Goal: Transaction & Acquisition: Obtain resource

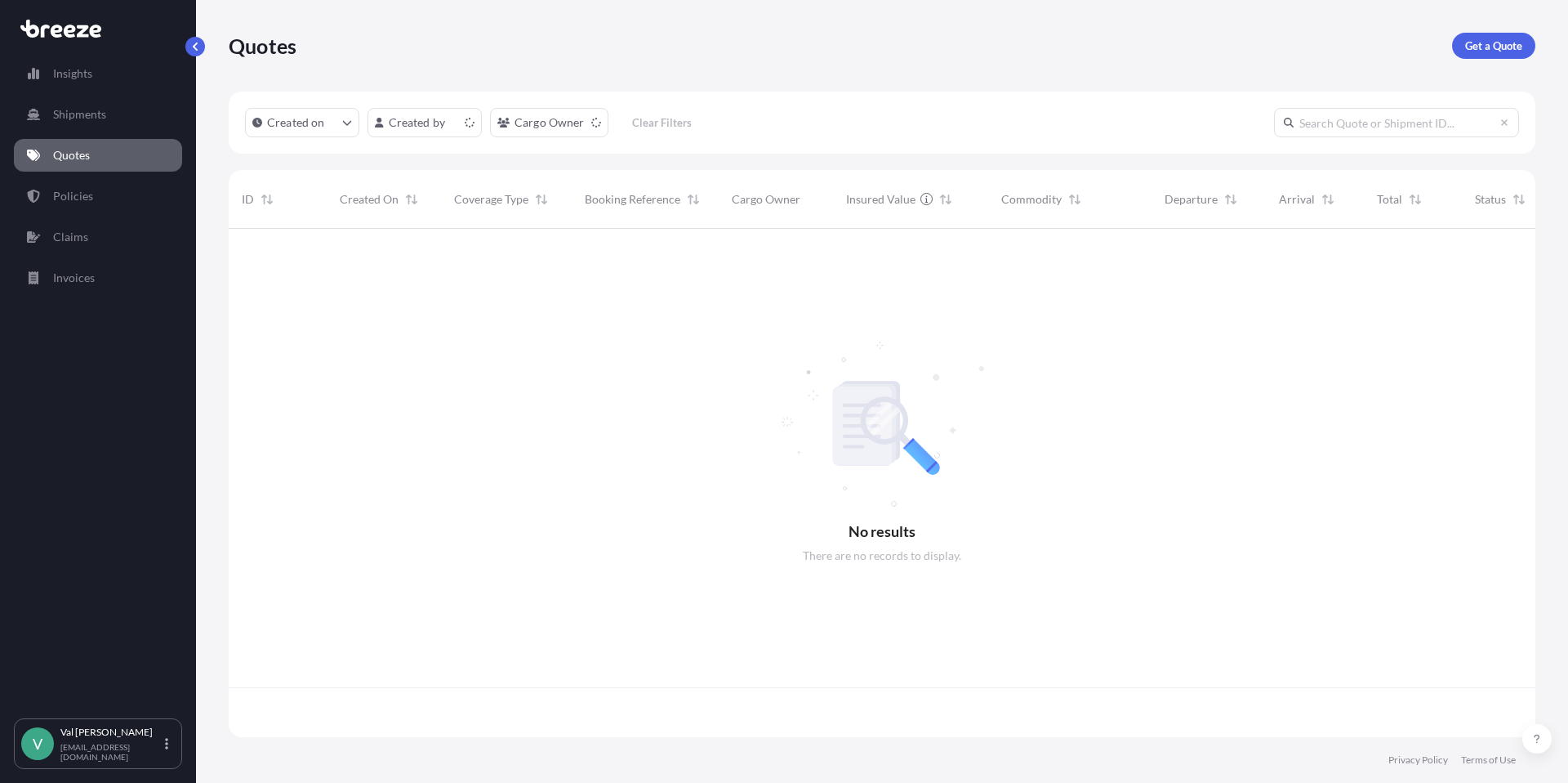
scroll to position [505, 1294]
click at [1479, 43] on p "Get a Quote" at bounding box center [1493, 46] width 57 height 17
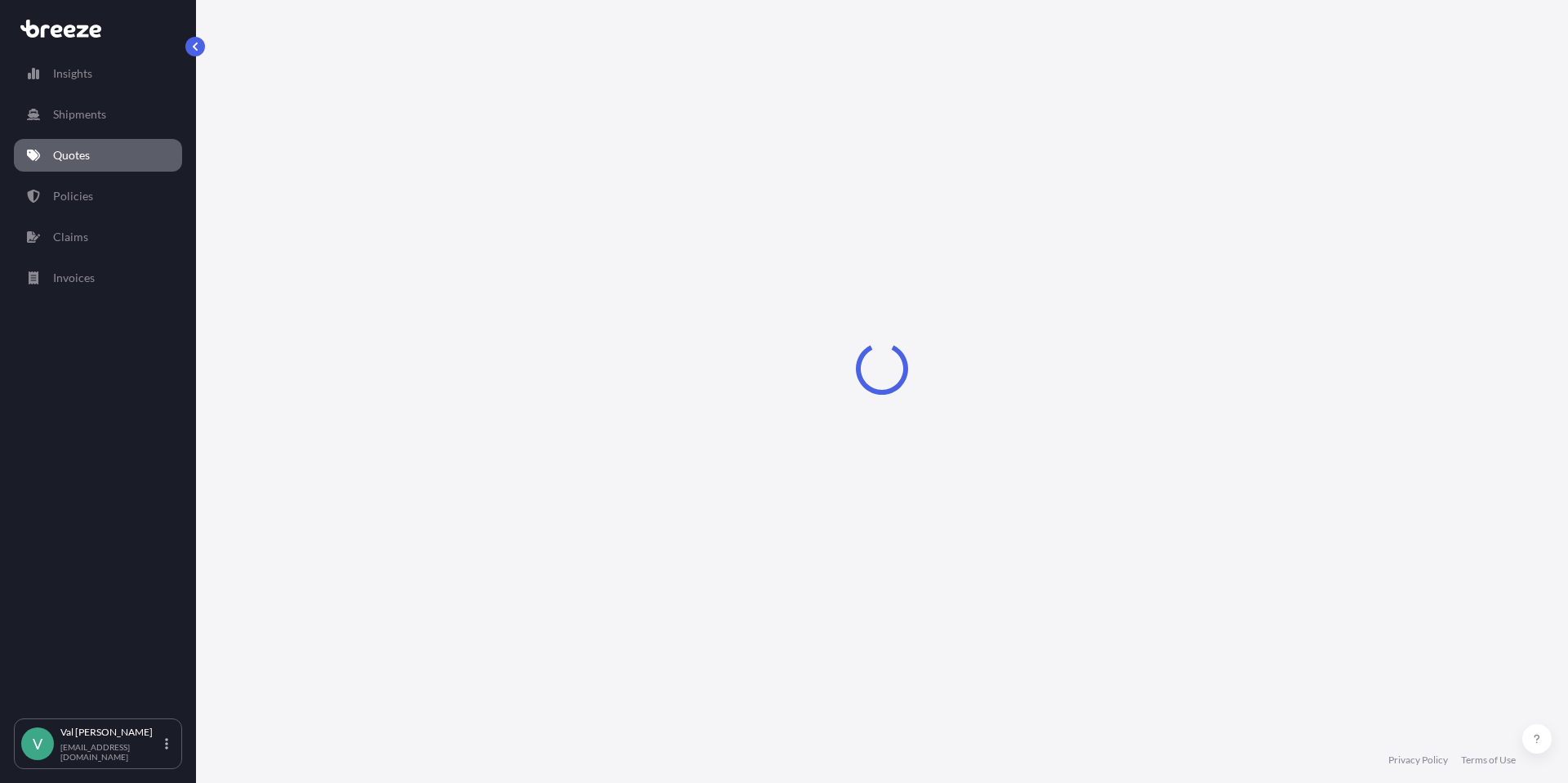
select select "Sea"
select select "1"
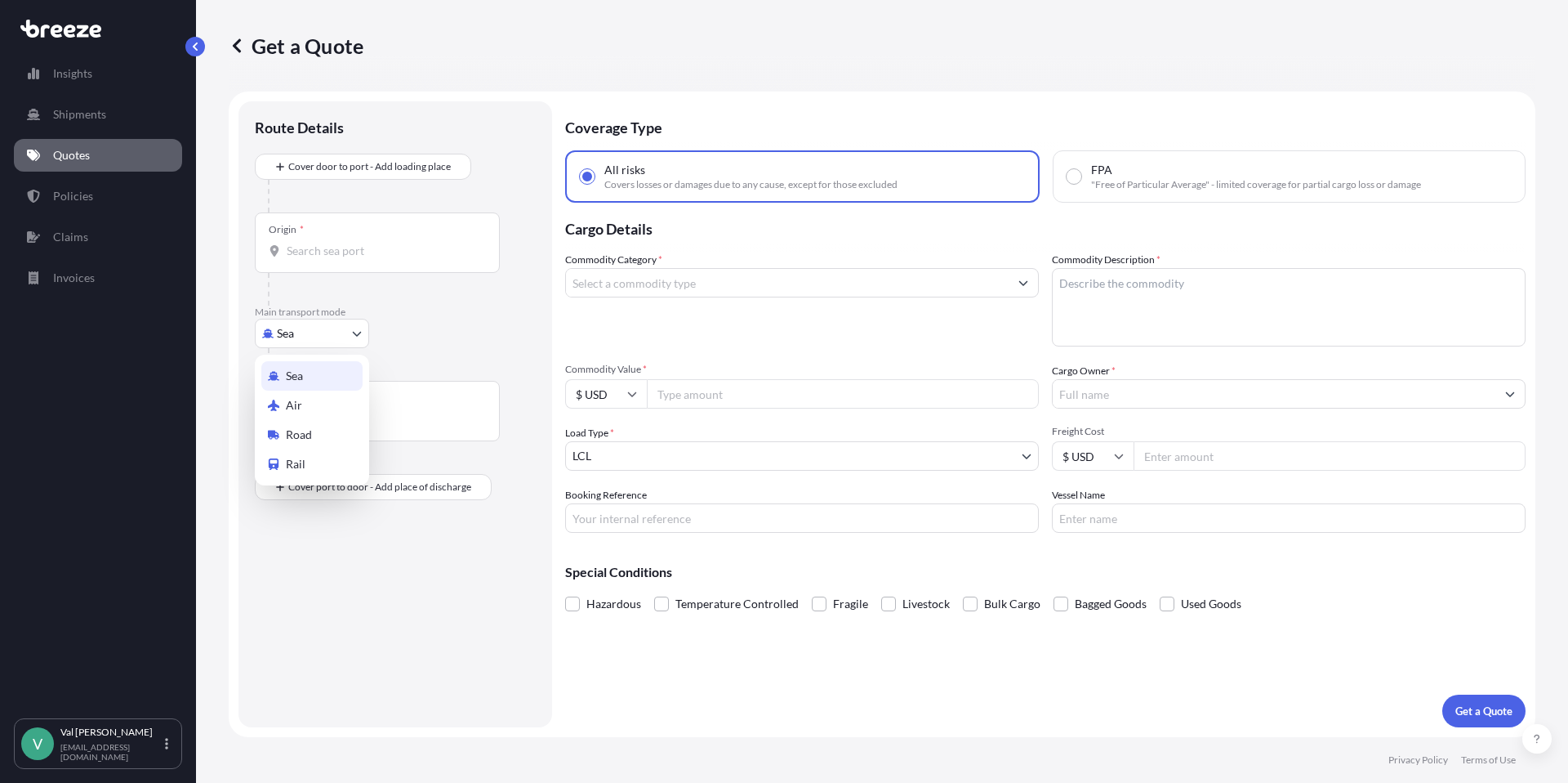
click at [328, 332] on body "Insights Shipments Quotes Policies Claims Invoices V Val Ray val@mjrost.com Get…" at bounding box center [784, 392] width 1568 height 783
click at [326, 434] on div "Road" at bounding box center [311, 434] width 102 height 30
select select "Road"
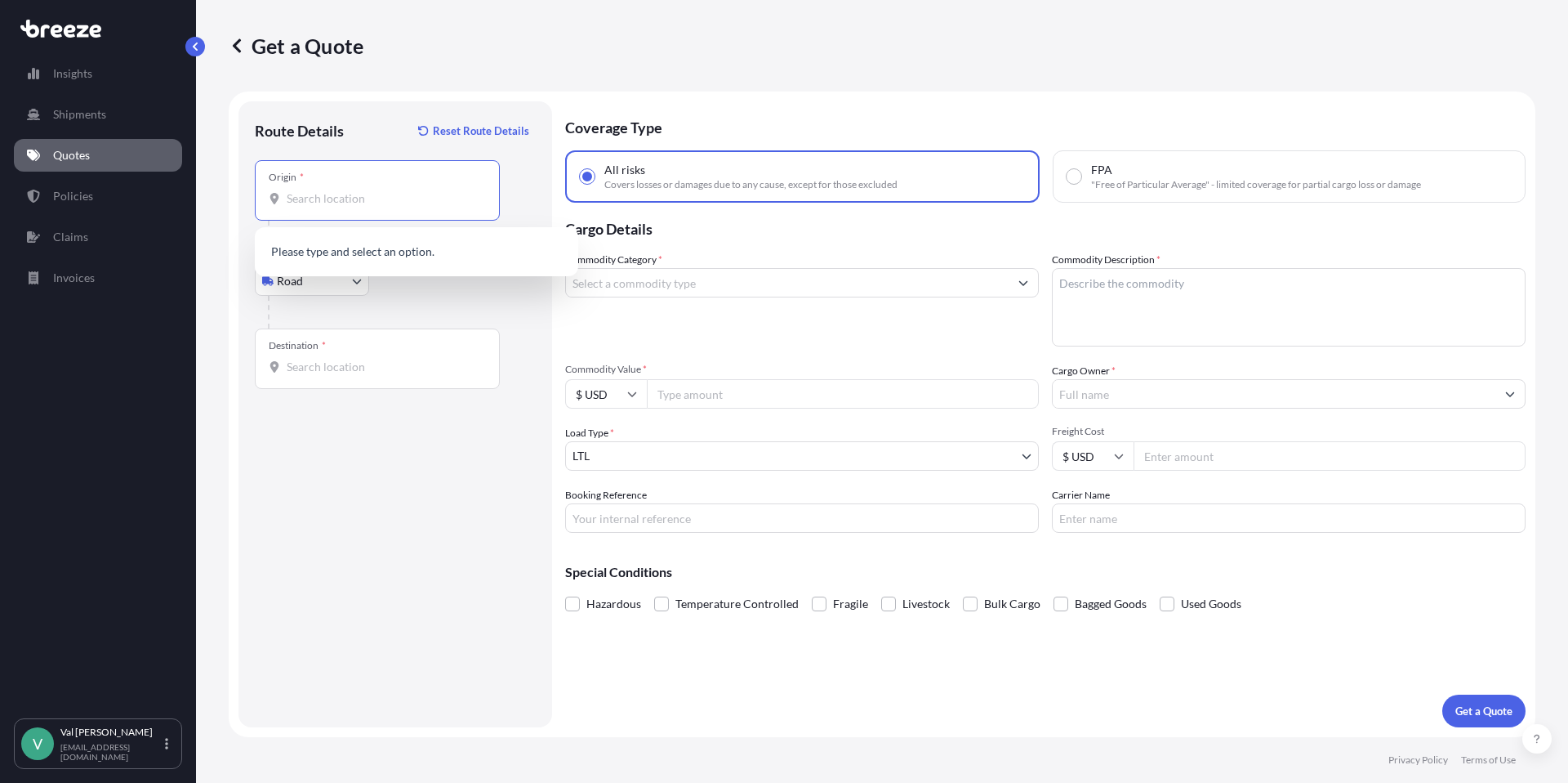
click at [360, 194] on input "Origin *" at bounding box center [383, 199] width 193 height 17
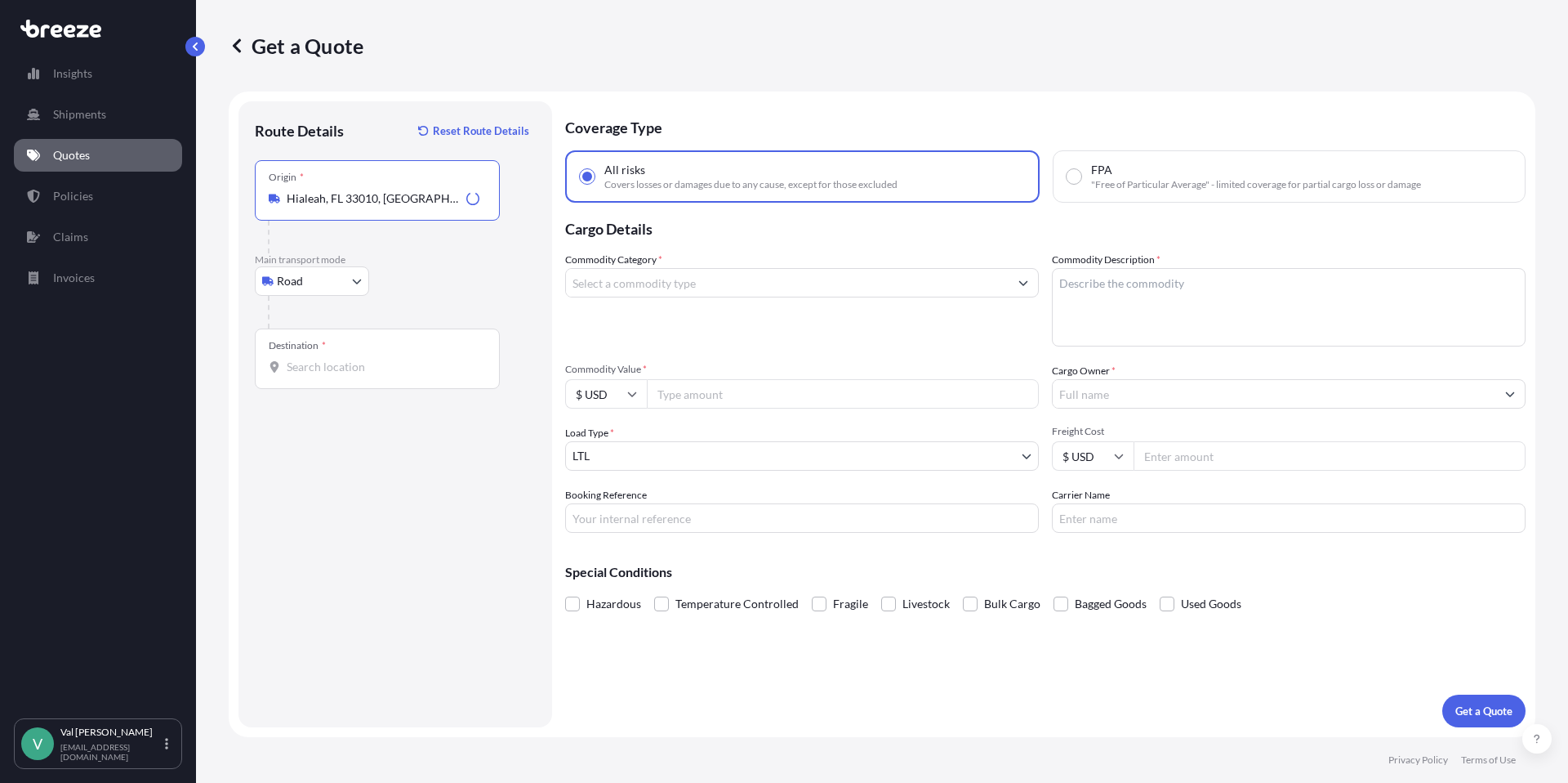
type input "Hialeah, FL 33010, [GEOGRAPHIC_DATA]"
click at [353, 369] on input "Destination *" at bounding box center [383, 367] width 193 height 17
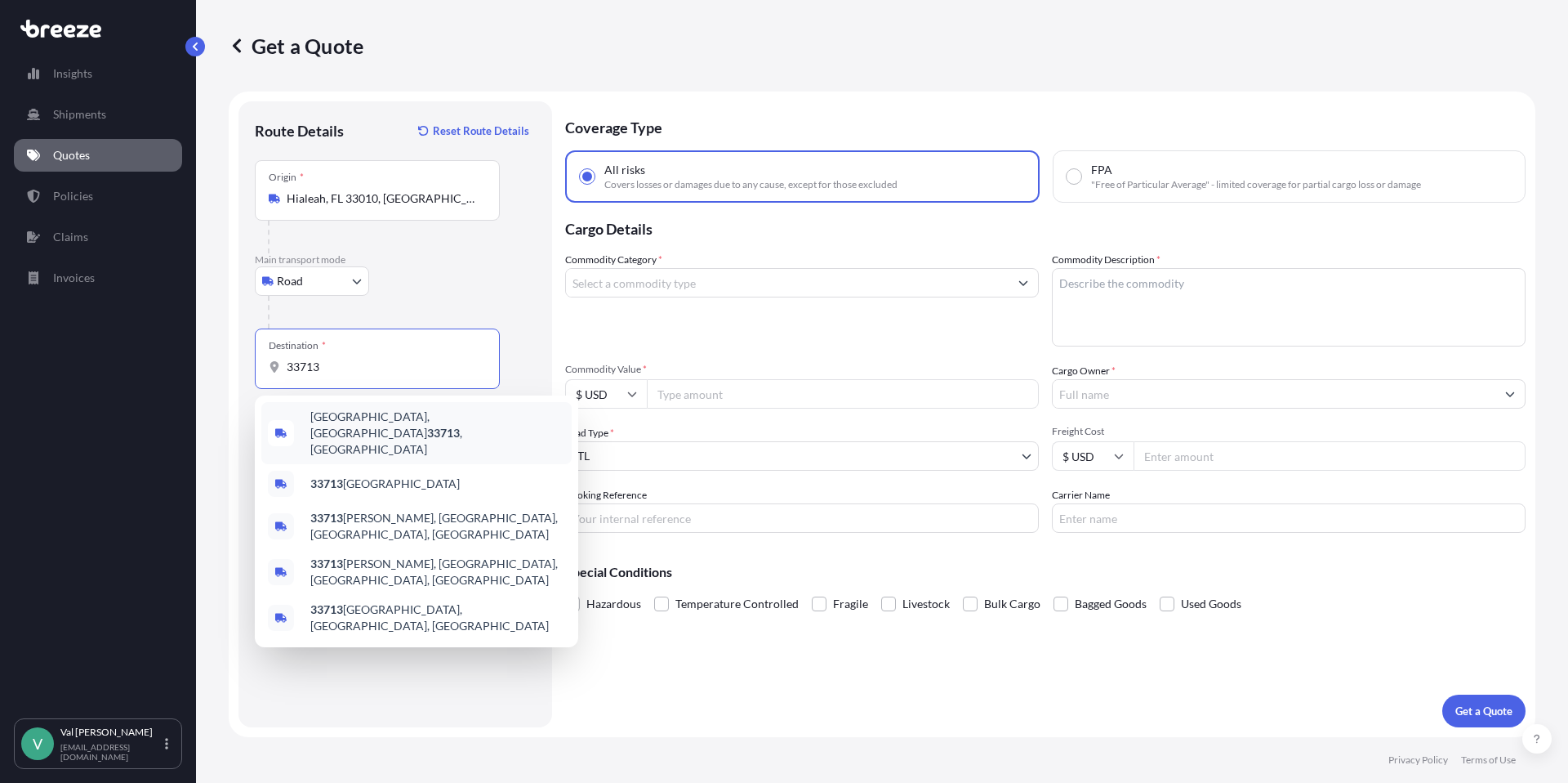
click at [361, 420] on span "St. Petersburg, FL 33713 , USA" at bounding box center [437, 433] width 254 height 49
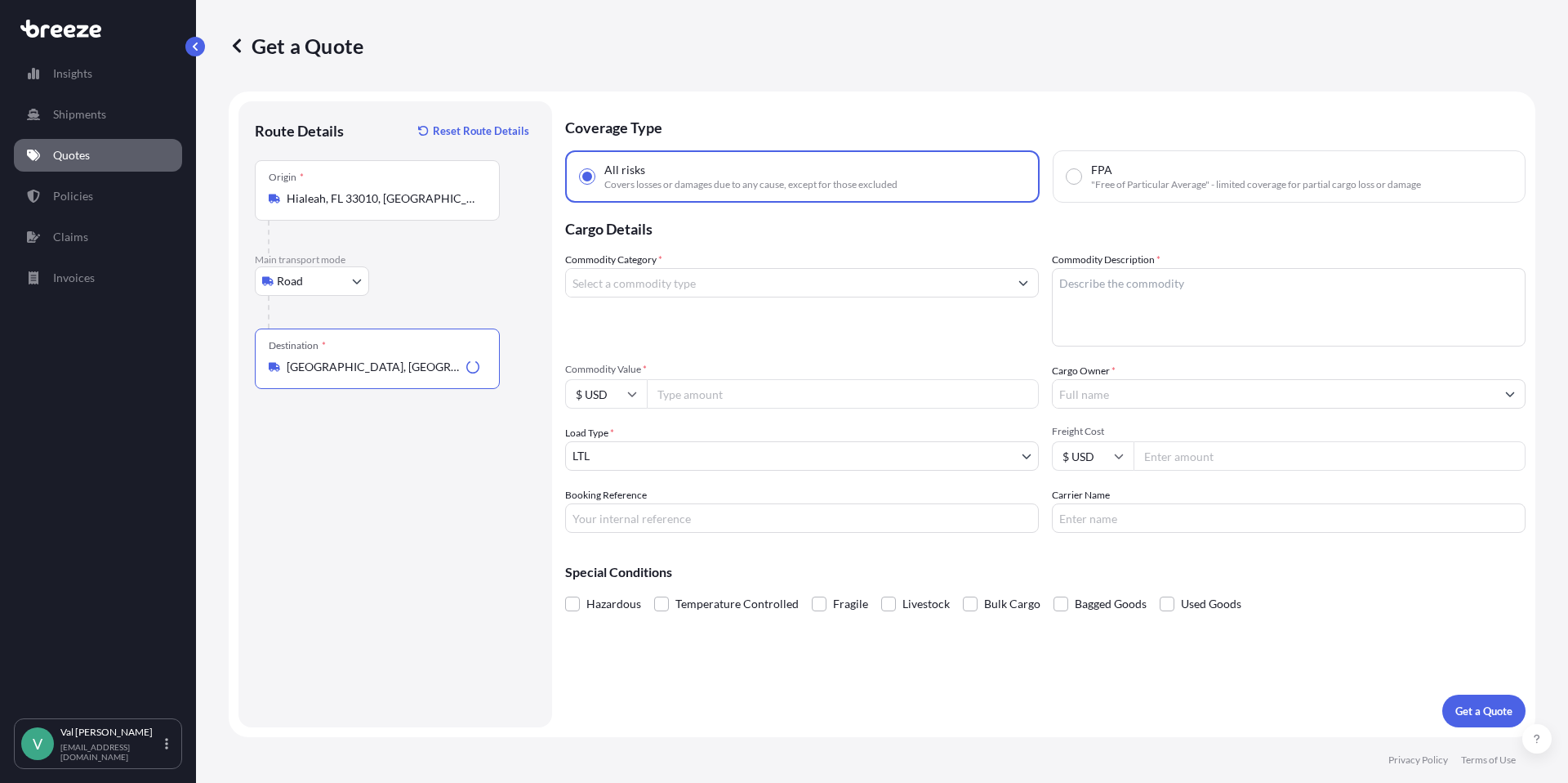
type input "[GEOGRAPHIC_DATA], [GEOGRAPHIC_DATA]"
click at [648, 288] on input "Commodity Category *" at bounding box center [786, 282] width 443 height 30
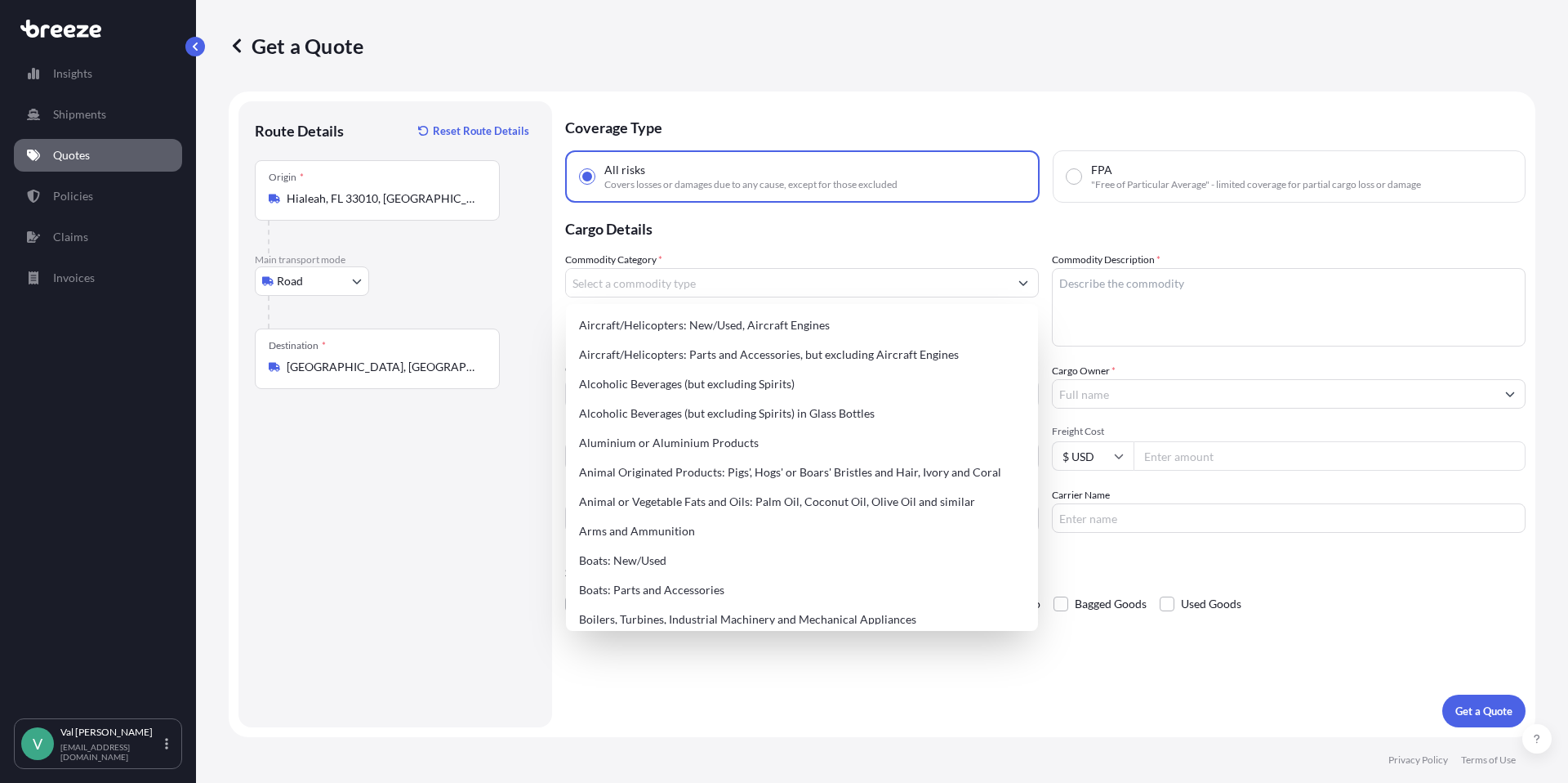
click at [696, 255] on div "Commodity Category *" at bounding box center [801, 299] width 473 height 95
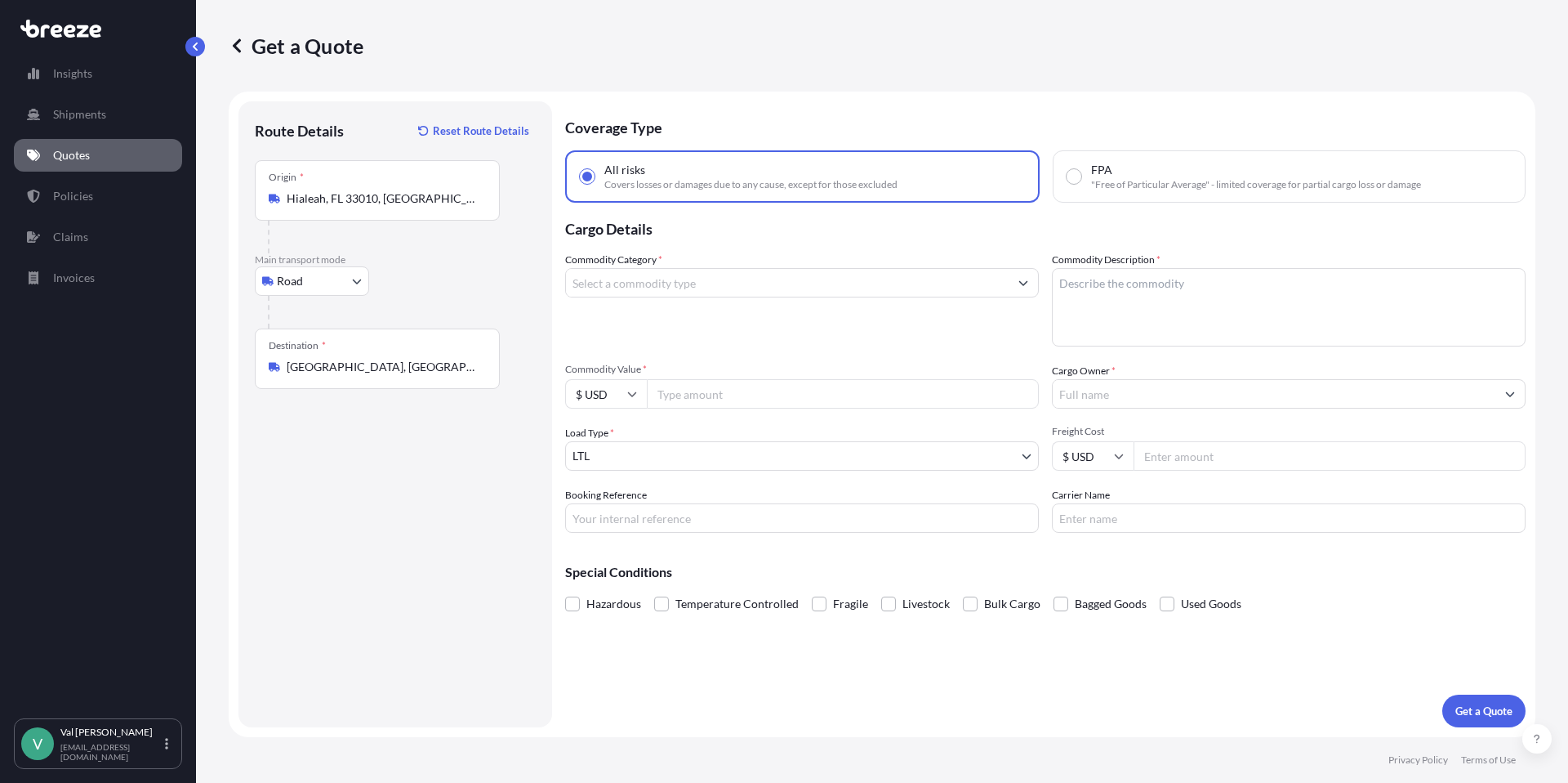
click at [693, 396] on input "Commodity Value *" at bounding box center [842, 394] width 392 height 30
type input "5000"
click at [651, 519] on input "Booking Reference" at bounding box center [801, 518] width 473 height 30
type input "e"
type input "EMJAC GRATING"
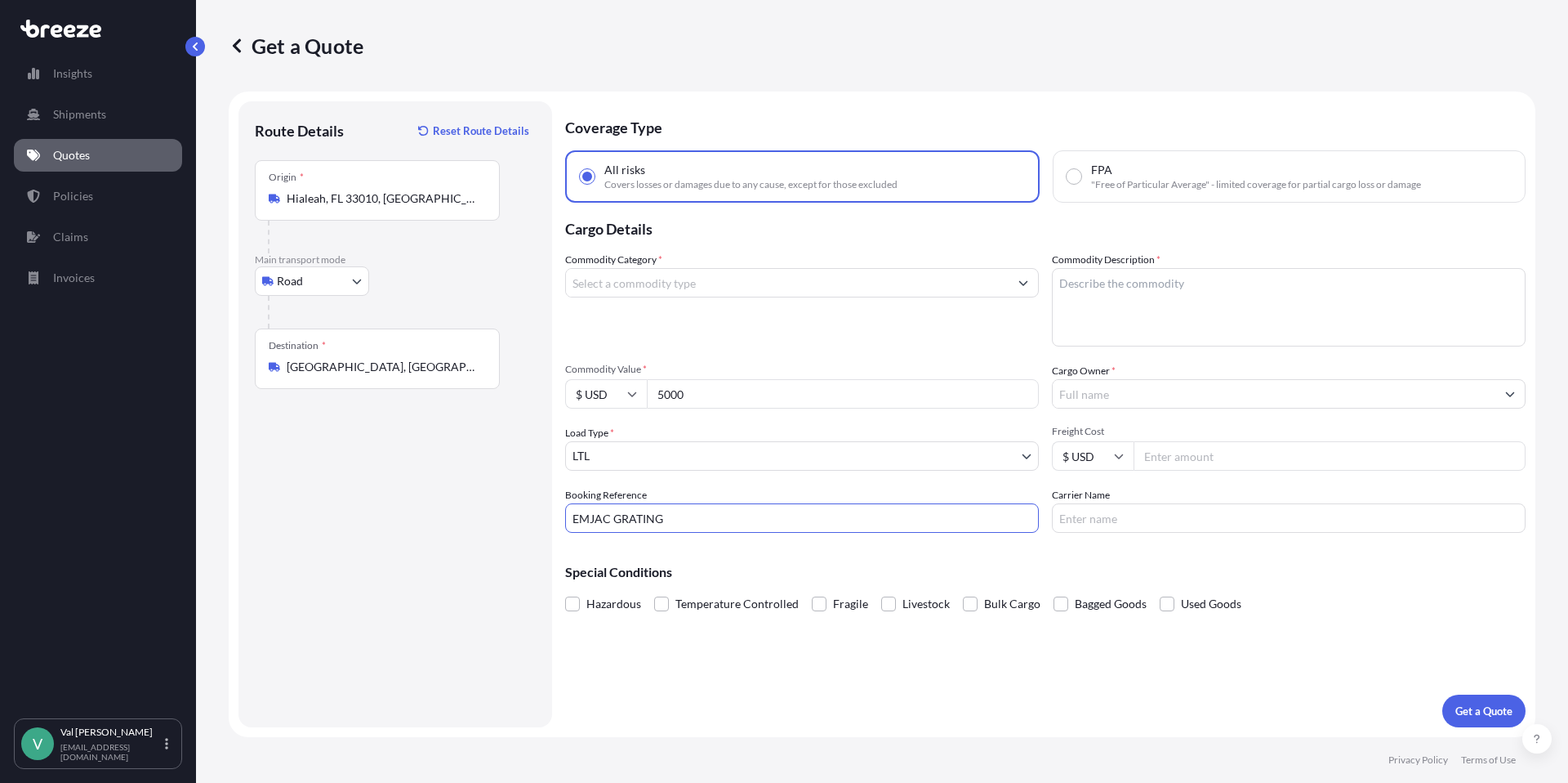
click at [1114, 286] on textarea "Commodity Description *" at bounding box center [1288, 307] width 473 height 78
type textarea "FLOOR TROUGH"
click at [1111, 397] on input "Cargo Owner *" at bounding box center [1274, 394] width 443 height 30
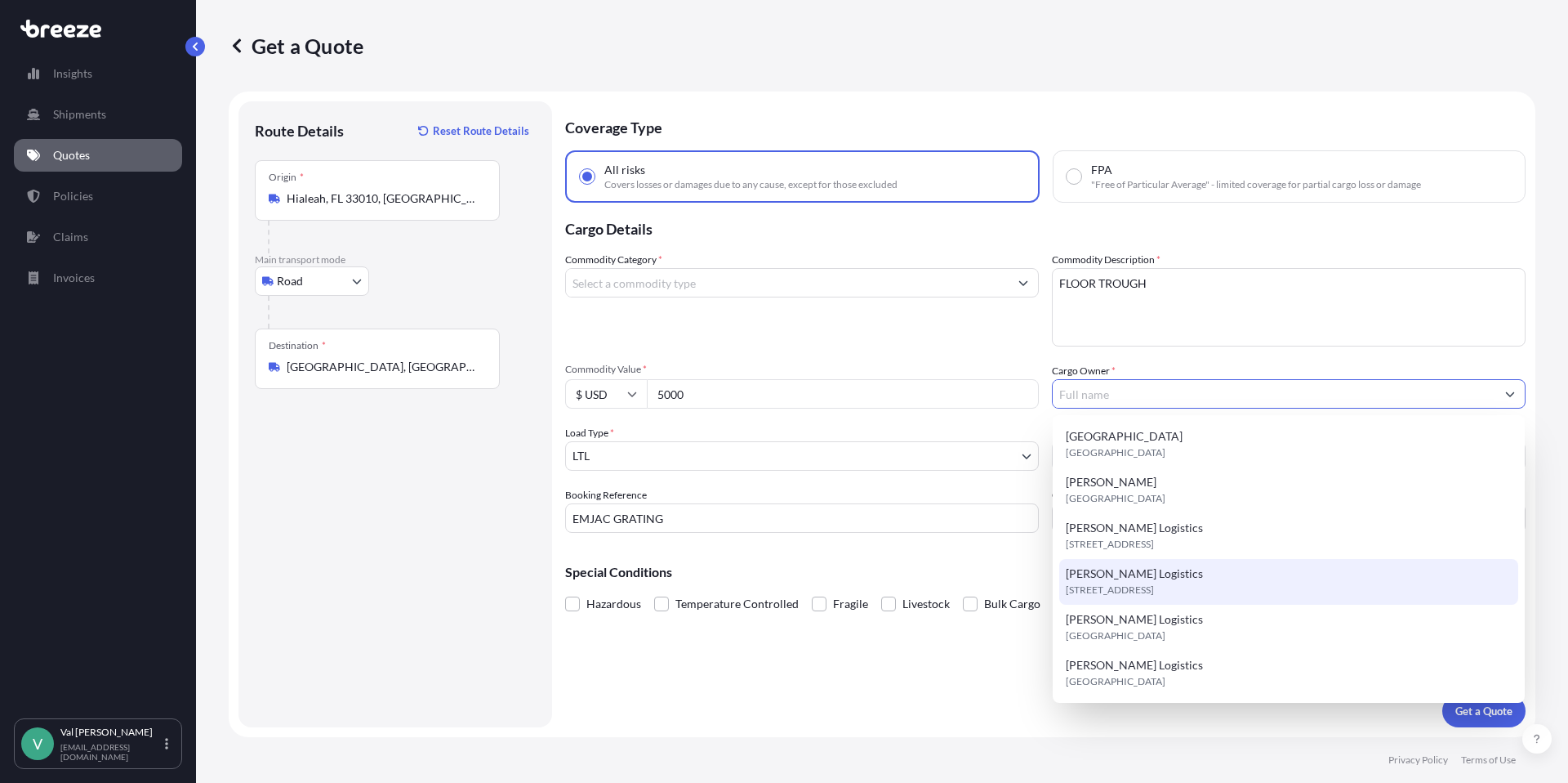
click at [1132, 590] on span "6531 Effingham Way ste a, 31909, Columbus, United States" at bounding box center [1110, 590] width 89 height 17
type input "[PERSON_NAME] Logistics"
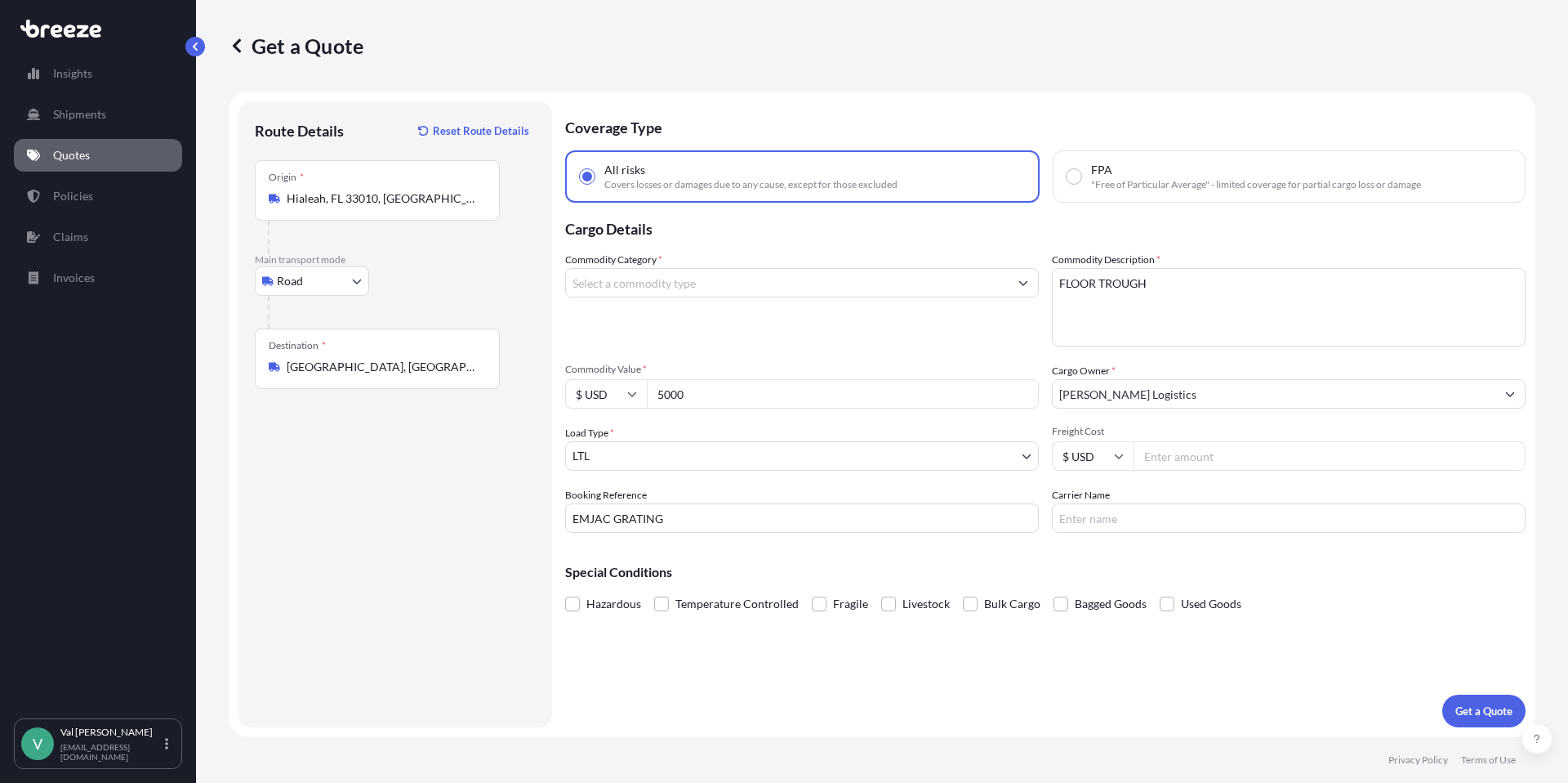
click at [1178, 453] on input "Freight Cost" at bounding box center [1329, 456] width 392 height 30
type input "166.37"
click at [1192, 519] on input "Carrier Name" at bounding box center [1288, 518] width 473 height 30
type input "[PERSON_NAME]"
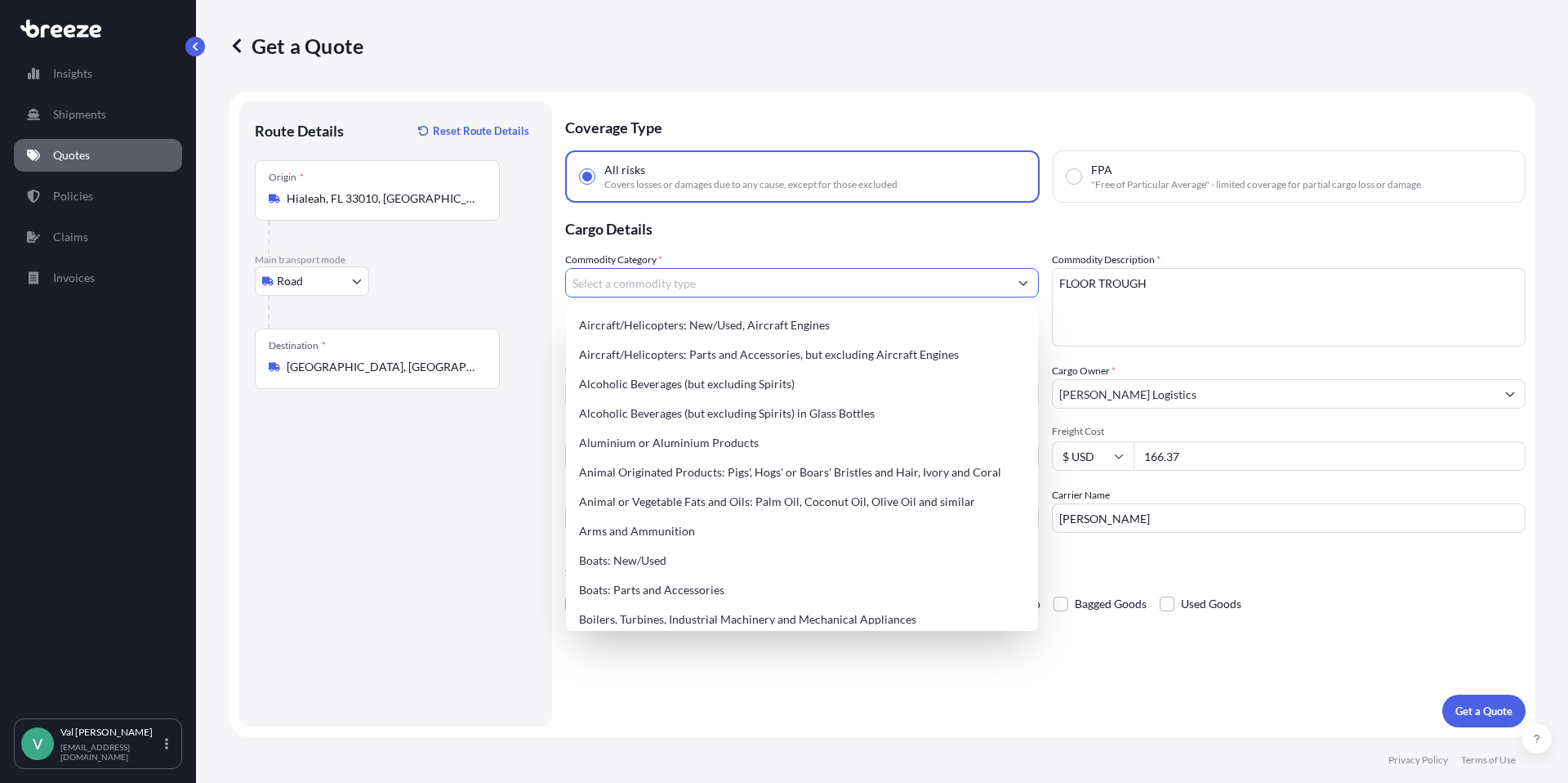
click at [636, 288] on input "Commodity Category *" at bounding box center [786, 282] width 443 height 30
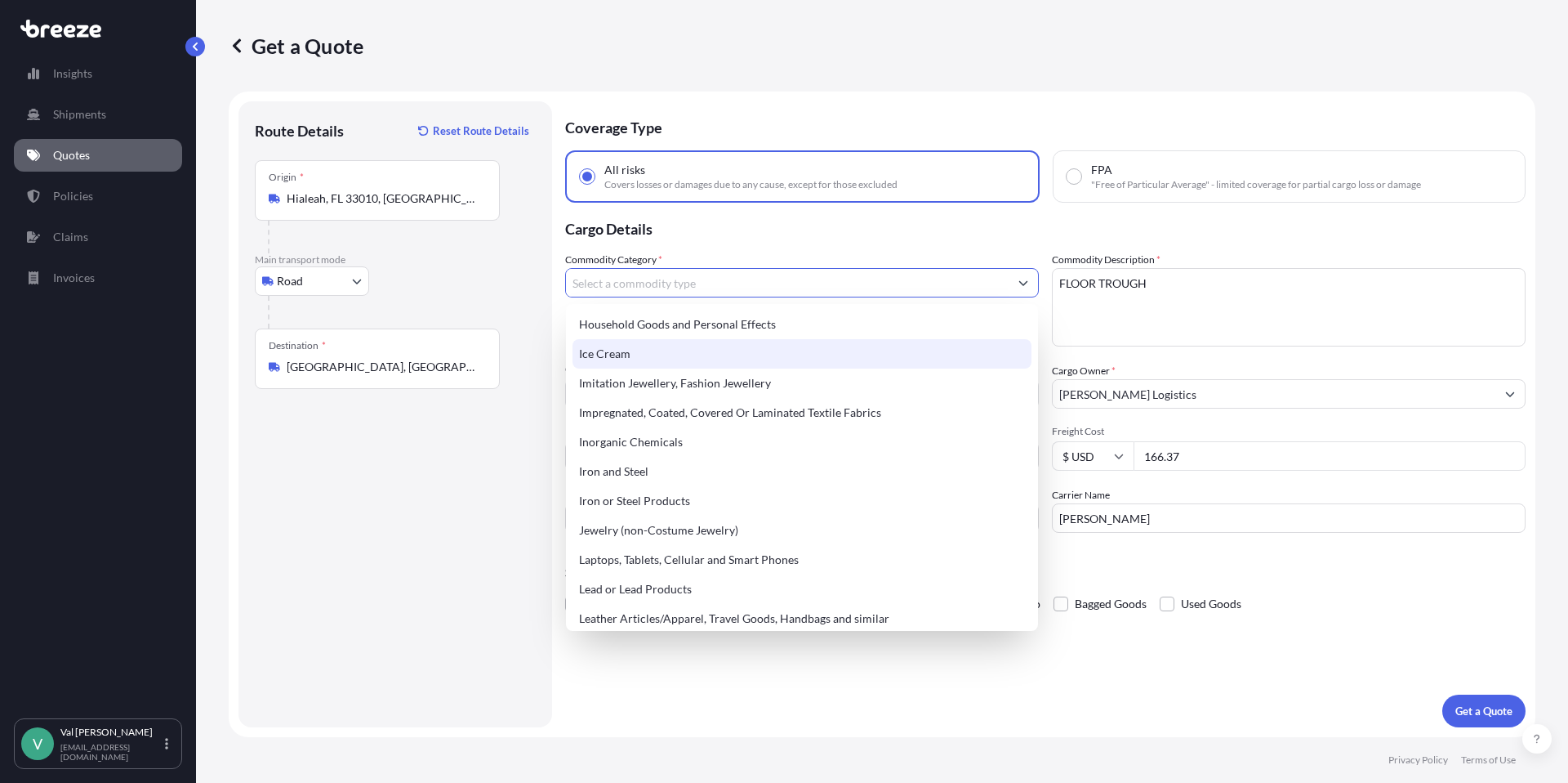
scroll to position [1738, 0]
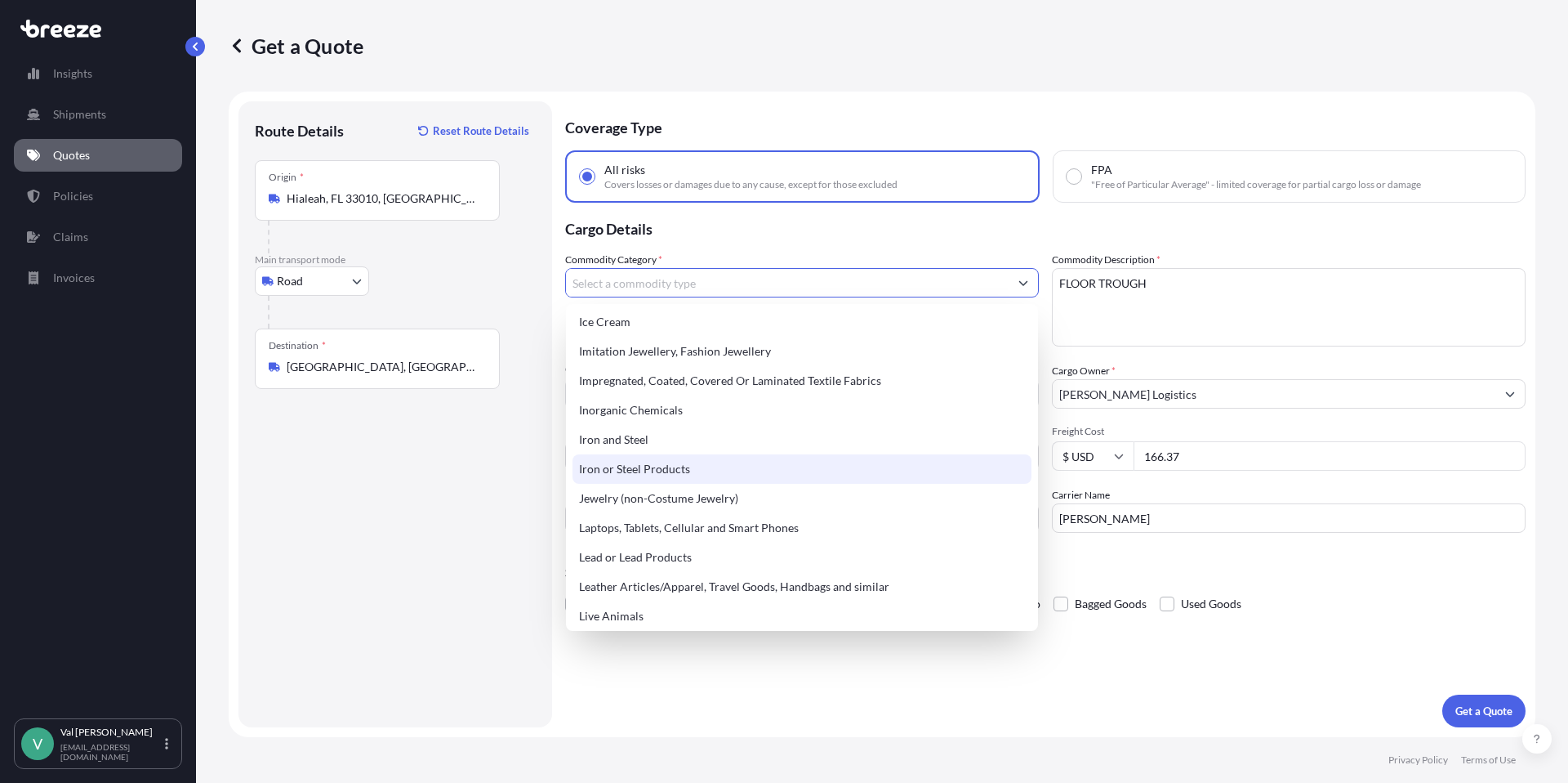
click at [688, 465] on div "Iron or Steel Products" at bounding box center [801, 469] width 459 height 30
type input "Iron or Steel Products"
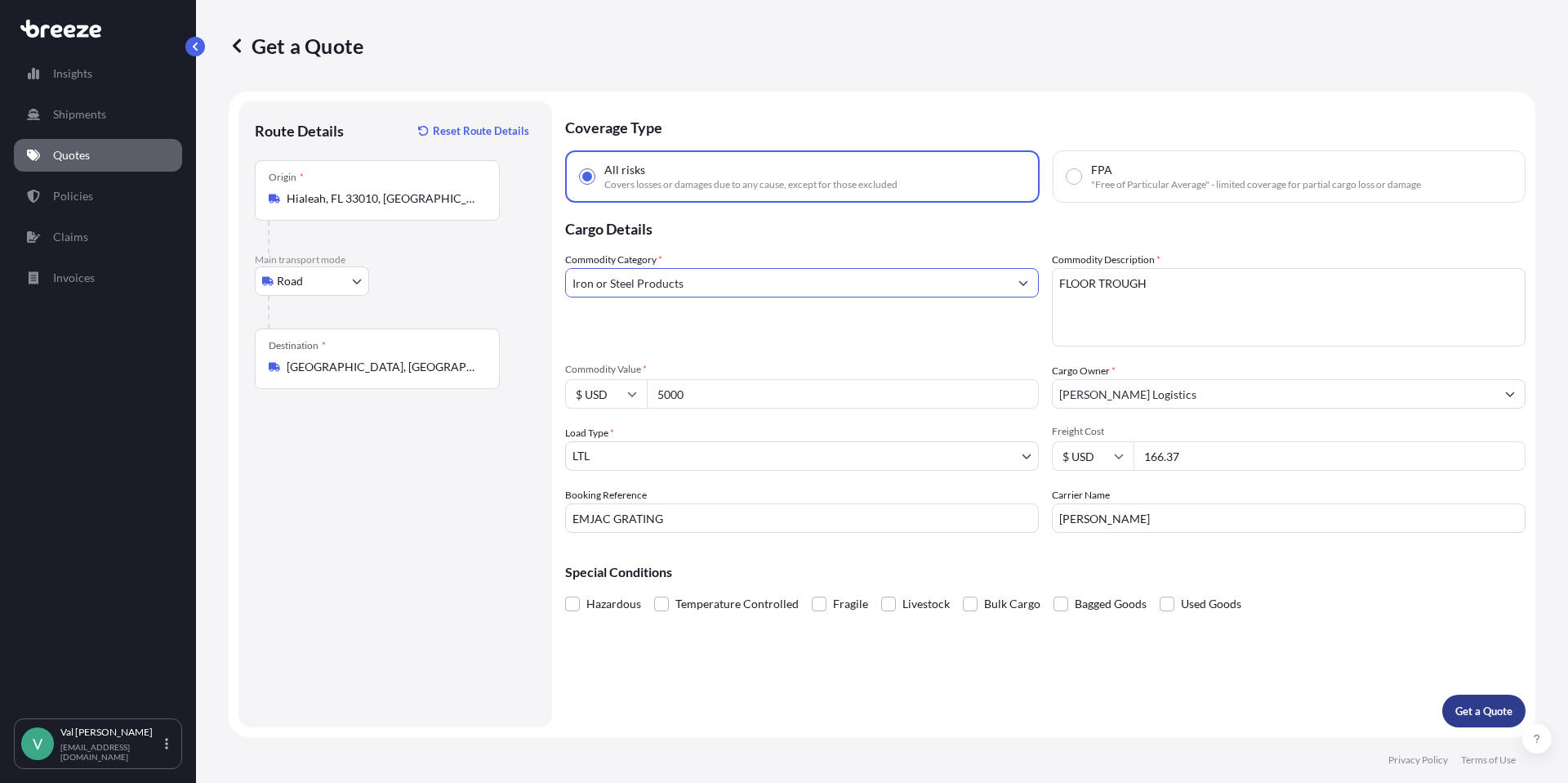
click at [1487, 713] on p "Get a Quote" at bounding box center [1483, 711] width 57 height 17
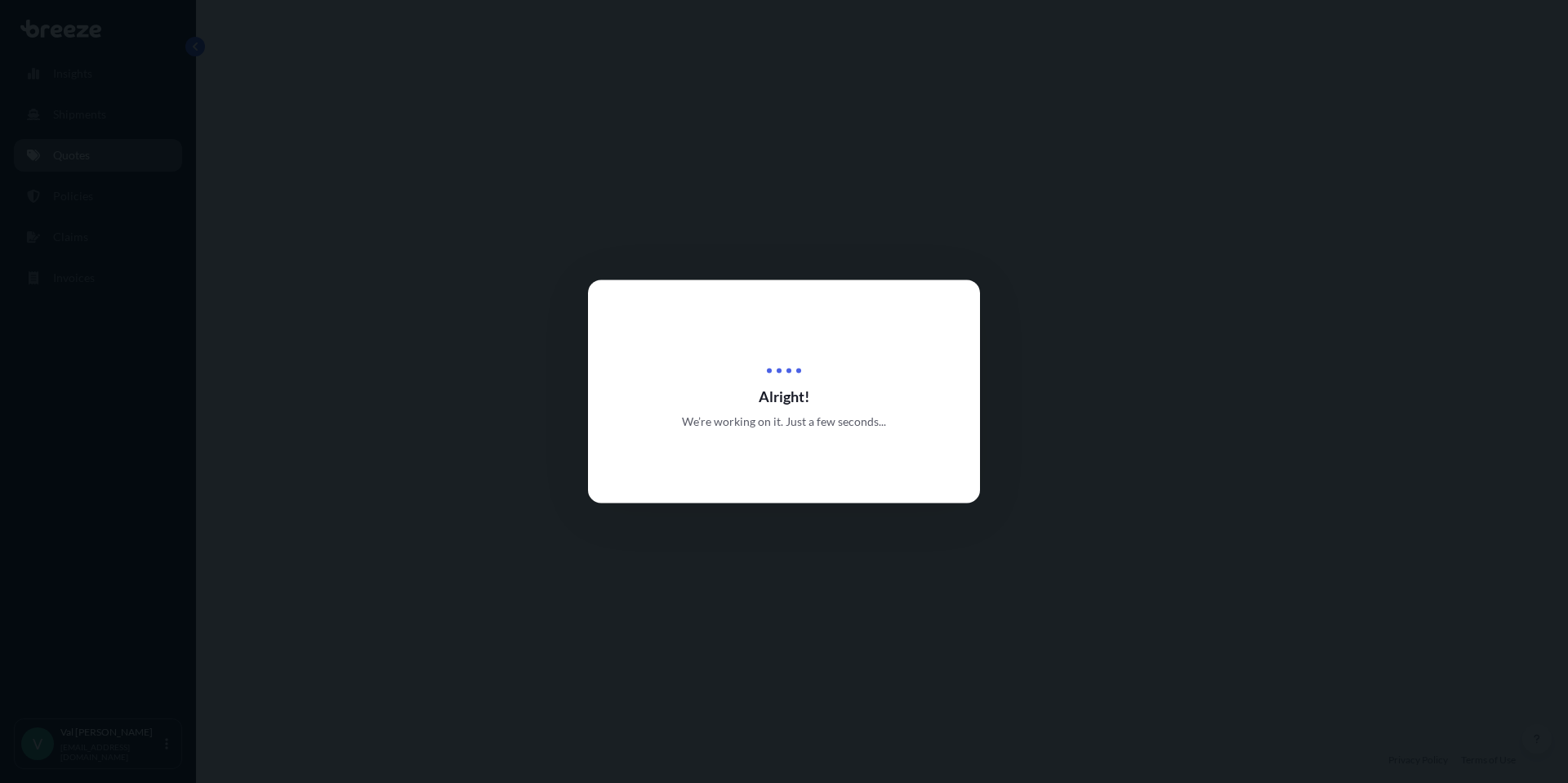
select select "Road"
select select "1"
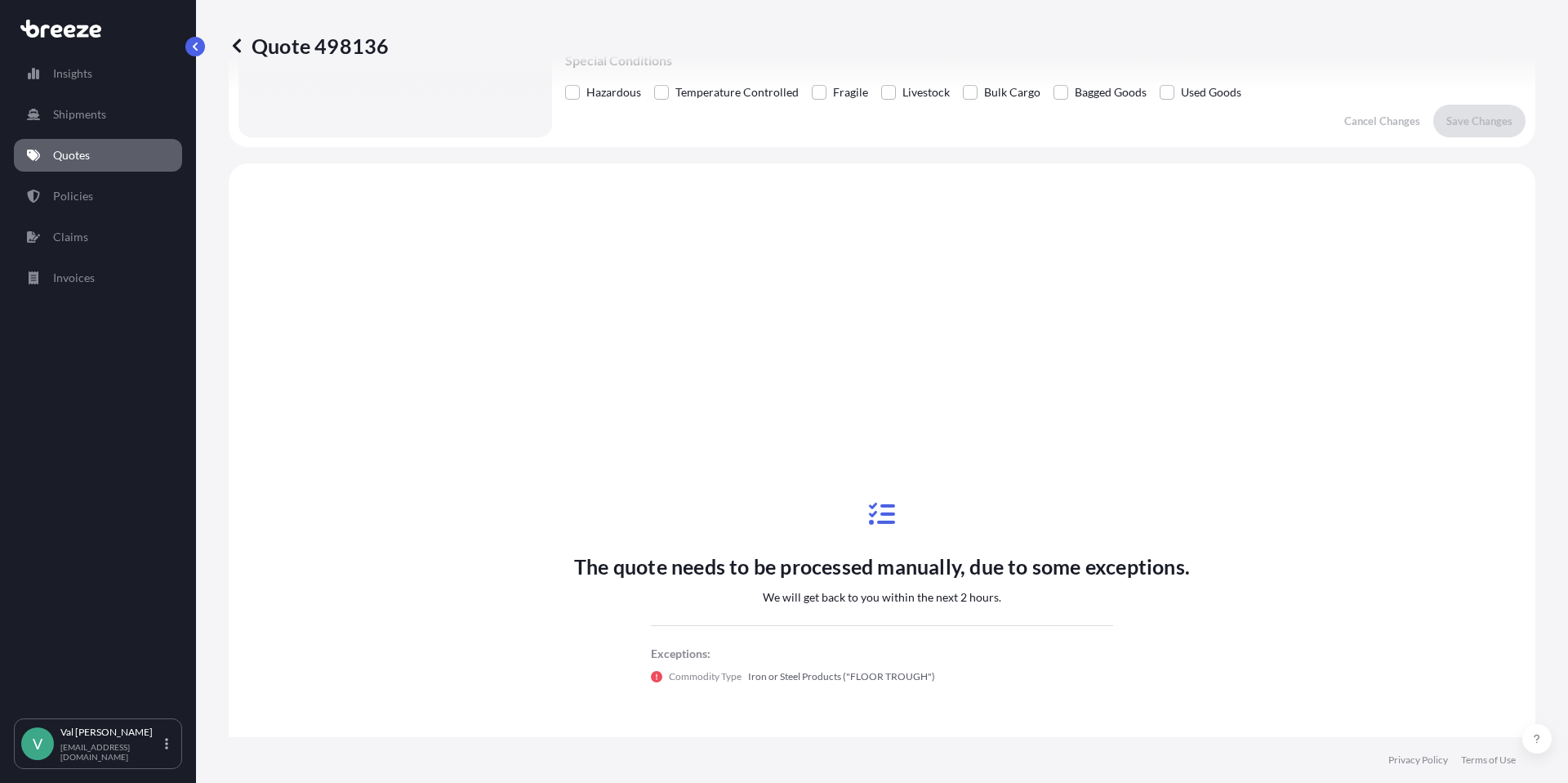
scroll to position [593, 0]
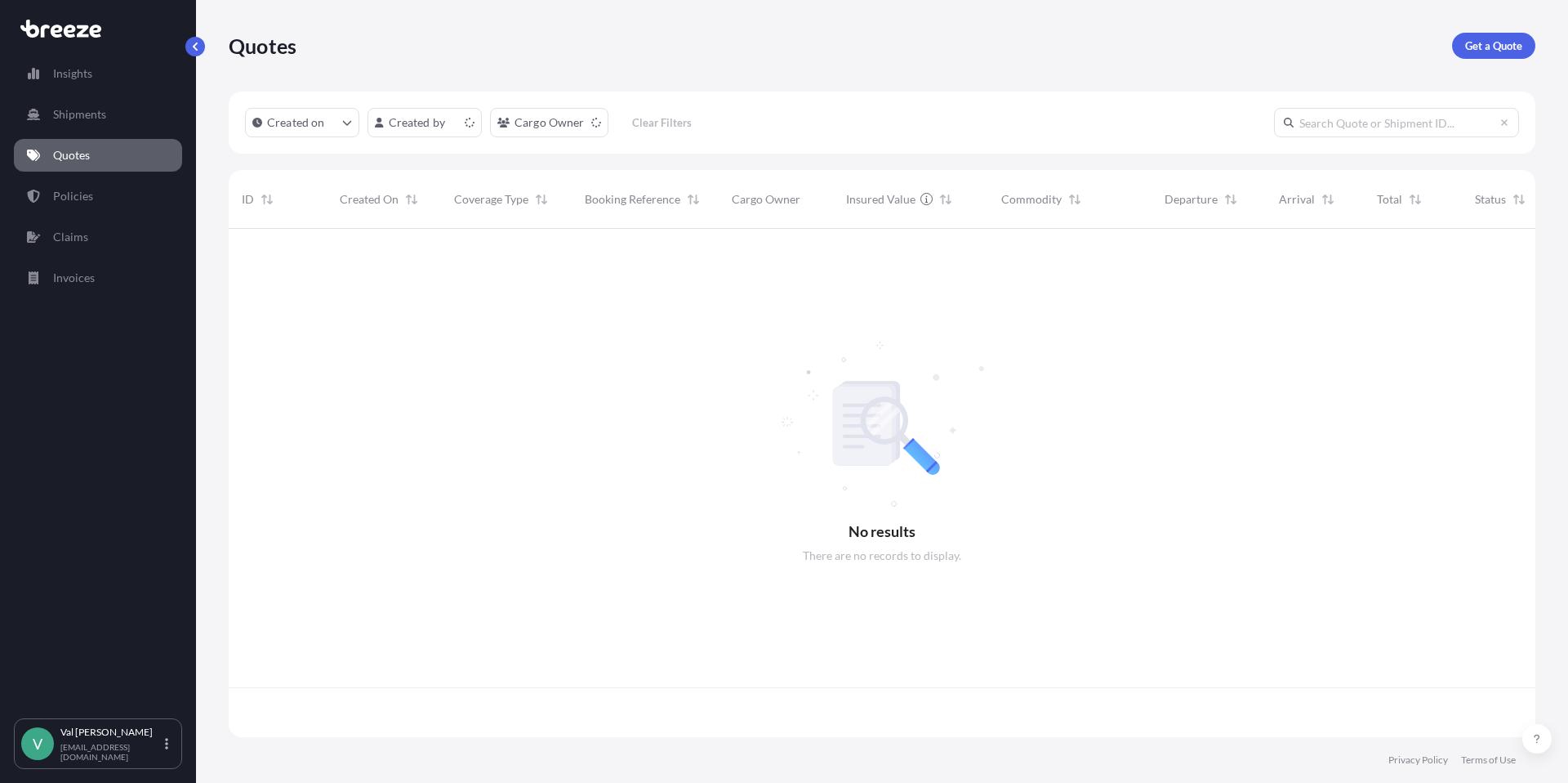
scroll to position [505, 1294]
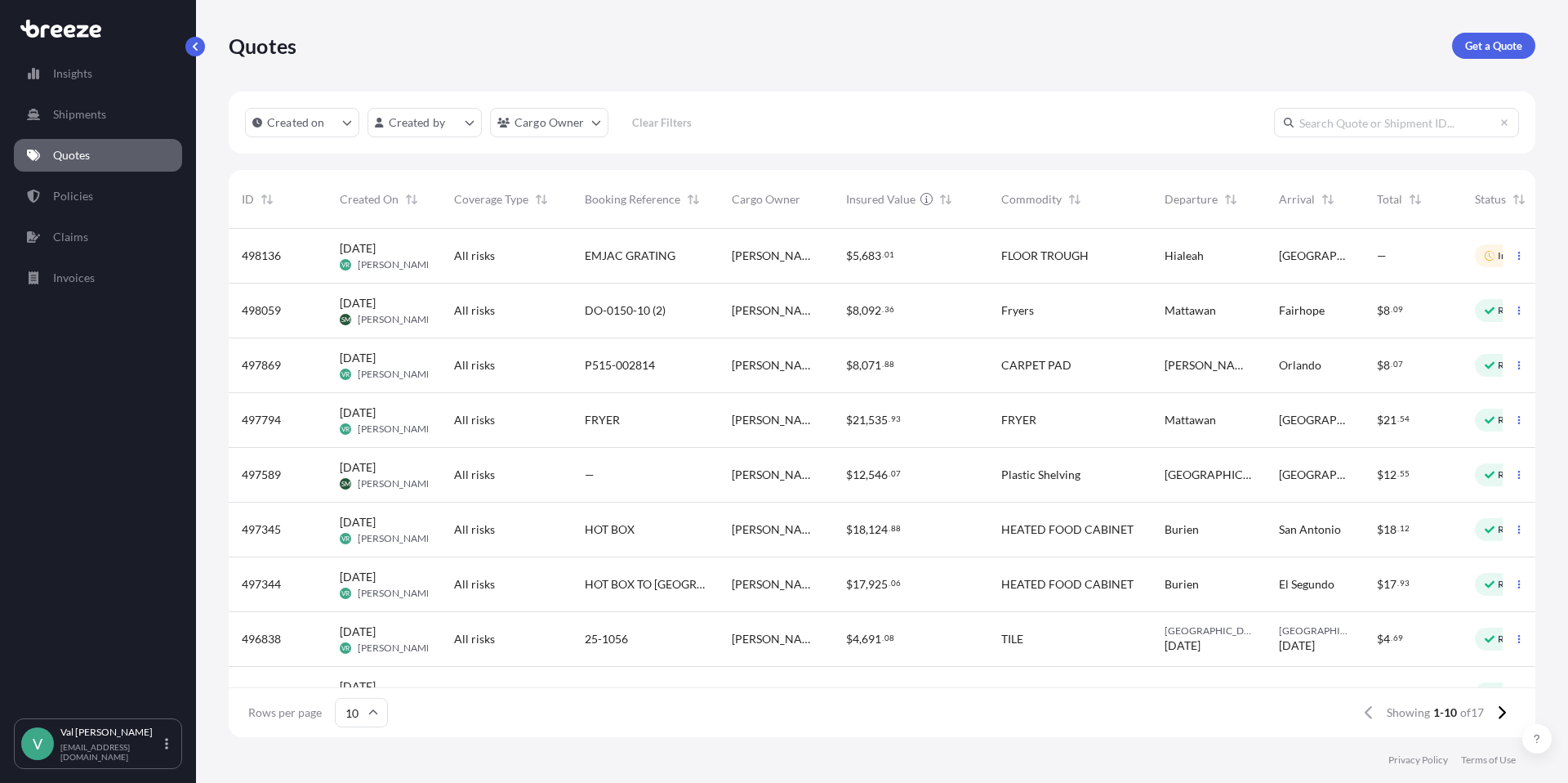
click at [361, 254] on span "[DATE]" at bounding box center [358, 249] width 36 height 17
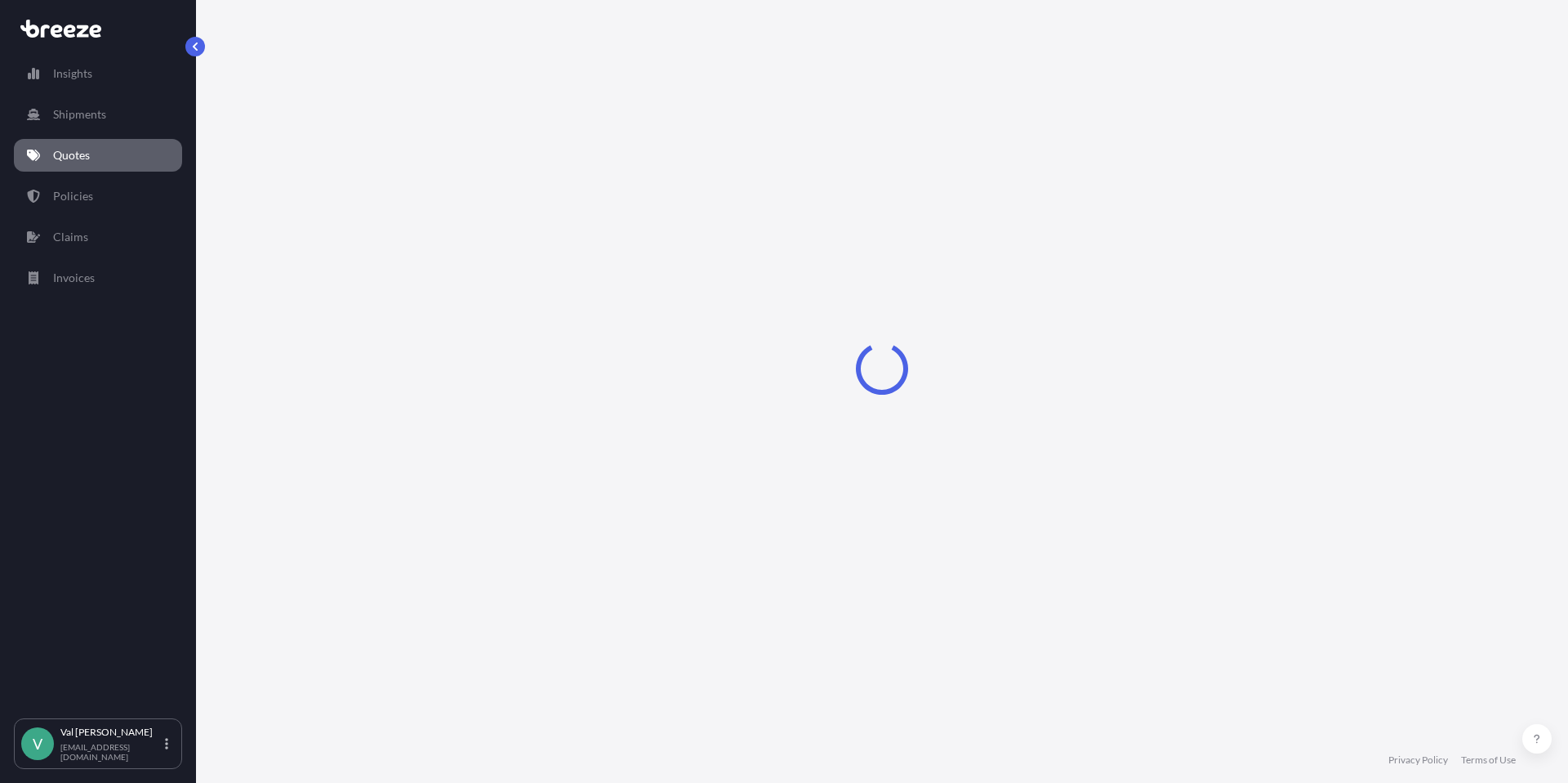
select select "Road"
select select "1"
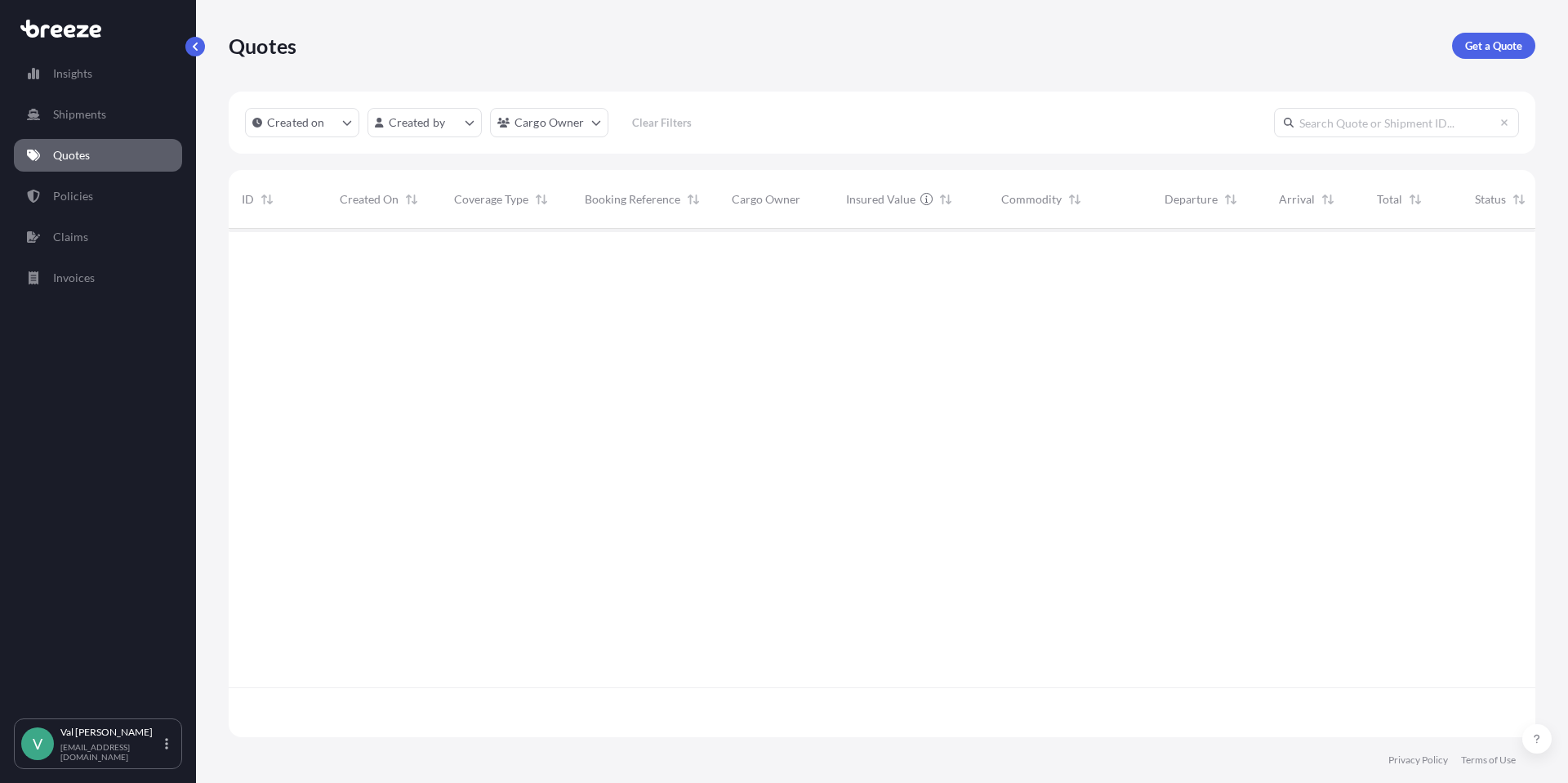
scroll to position [505, 1294]
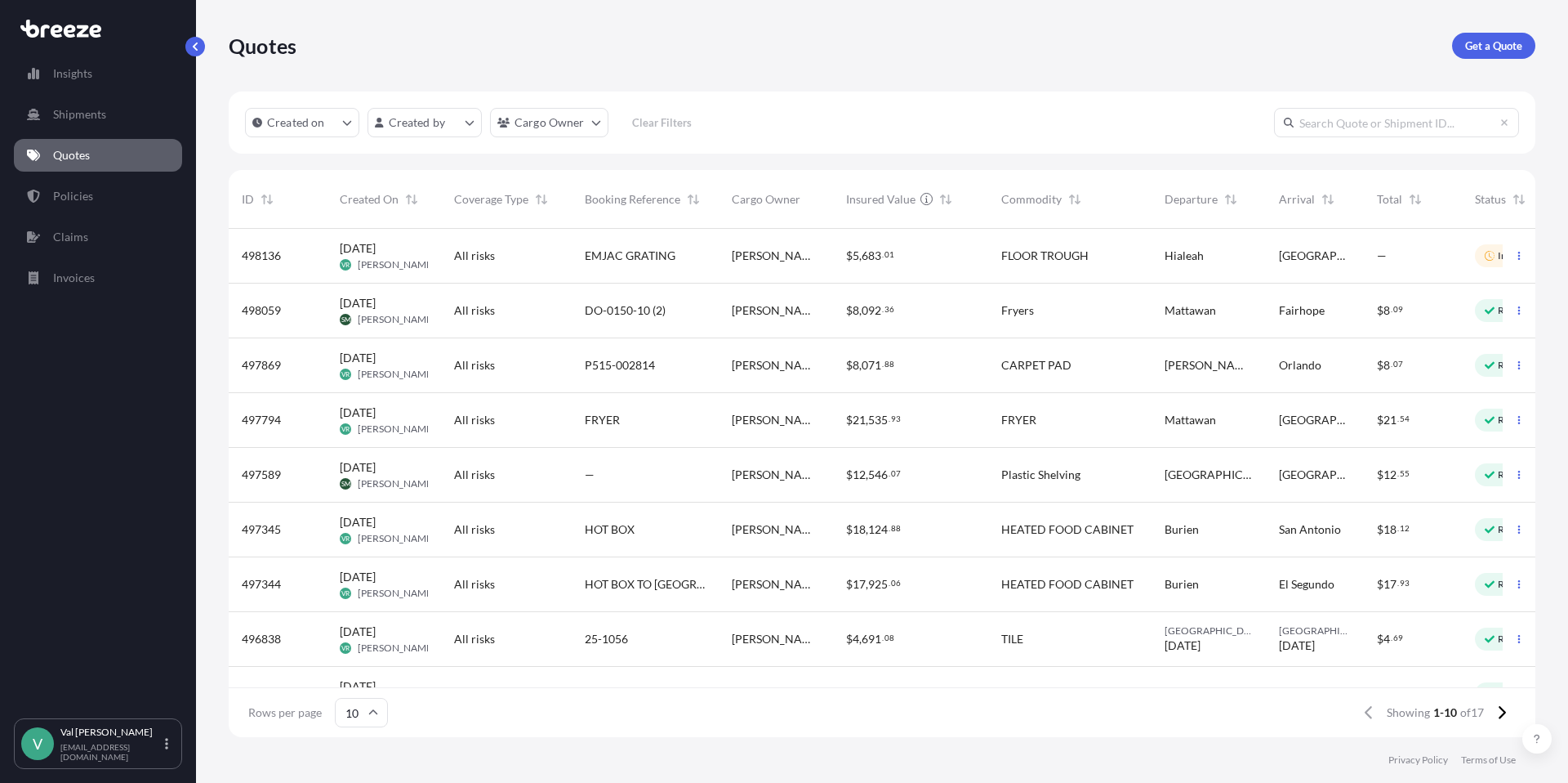
click at [362, 250] on span "[DATE]" at bounding box center [358, 249] width 36 height 17
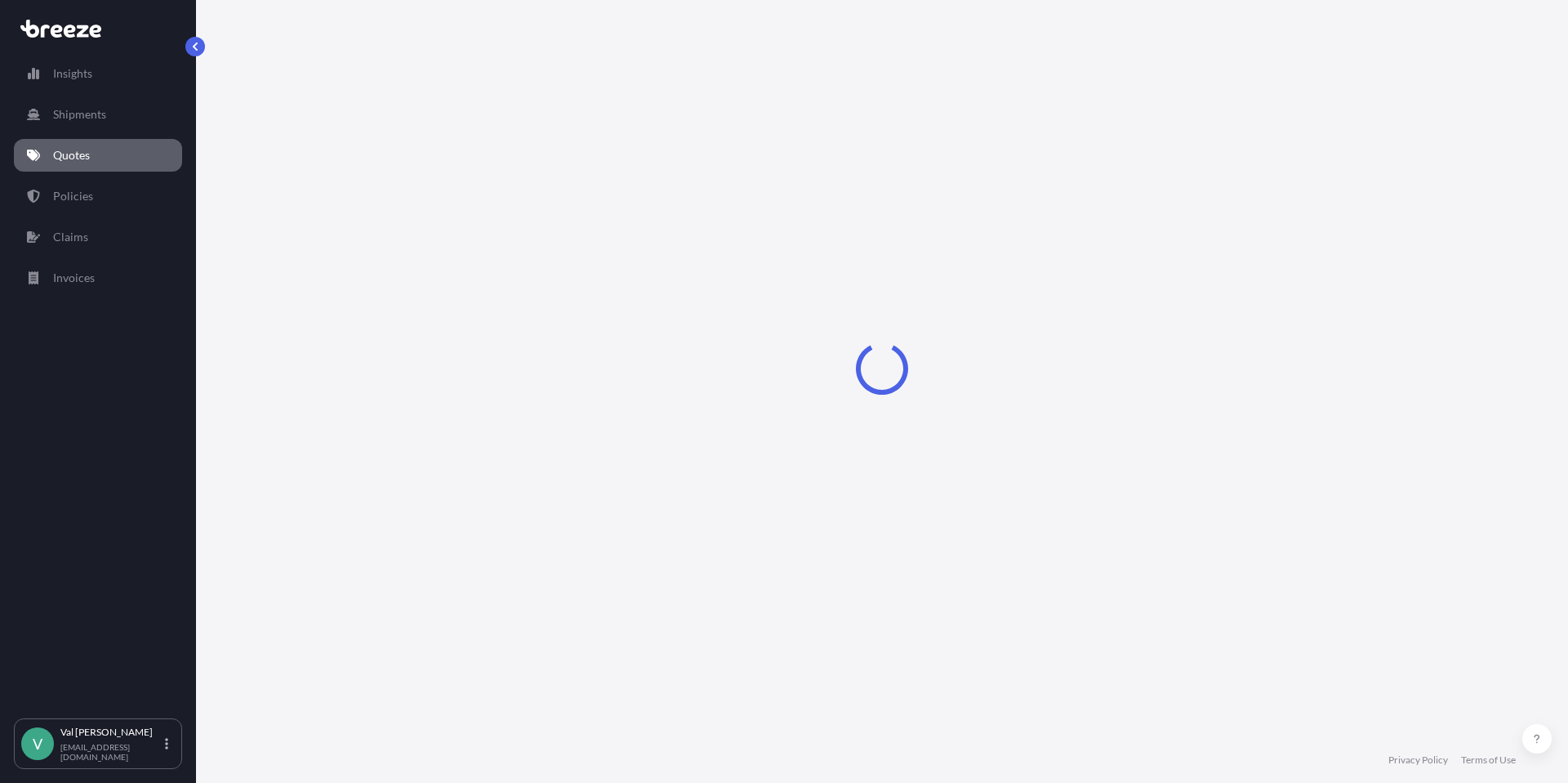
select select "Road"
select select "1"
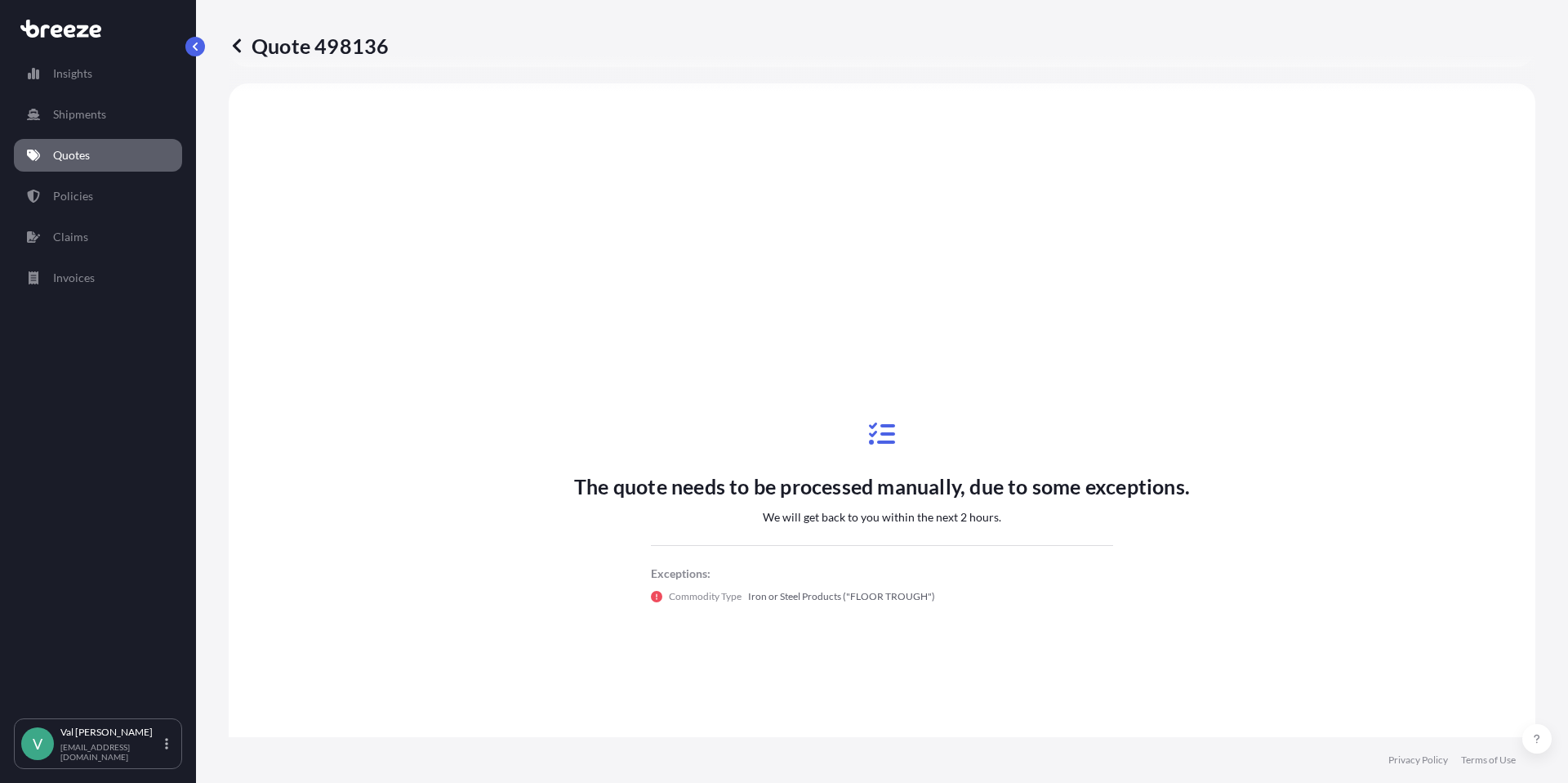
scroll to position [593, 0]
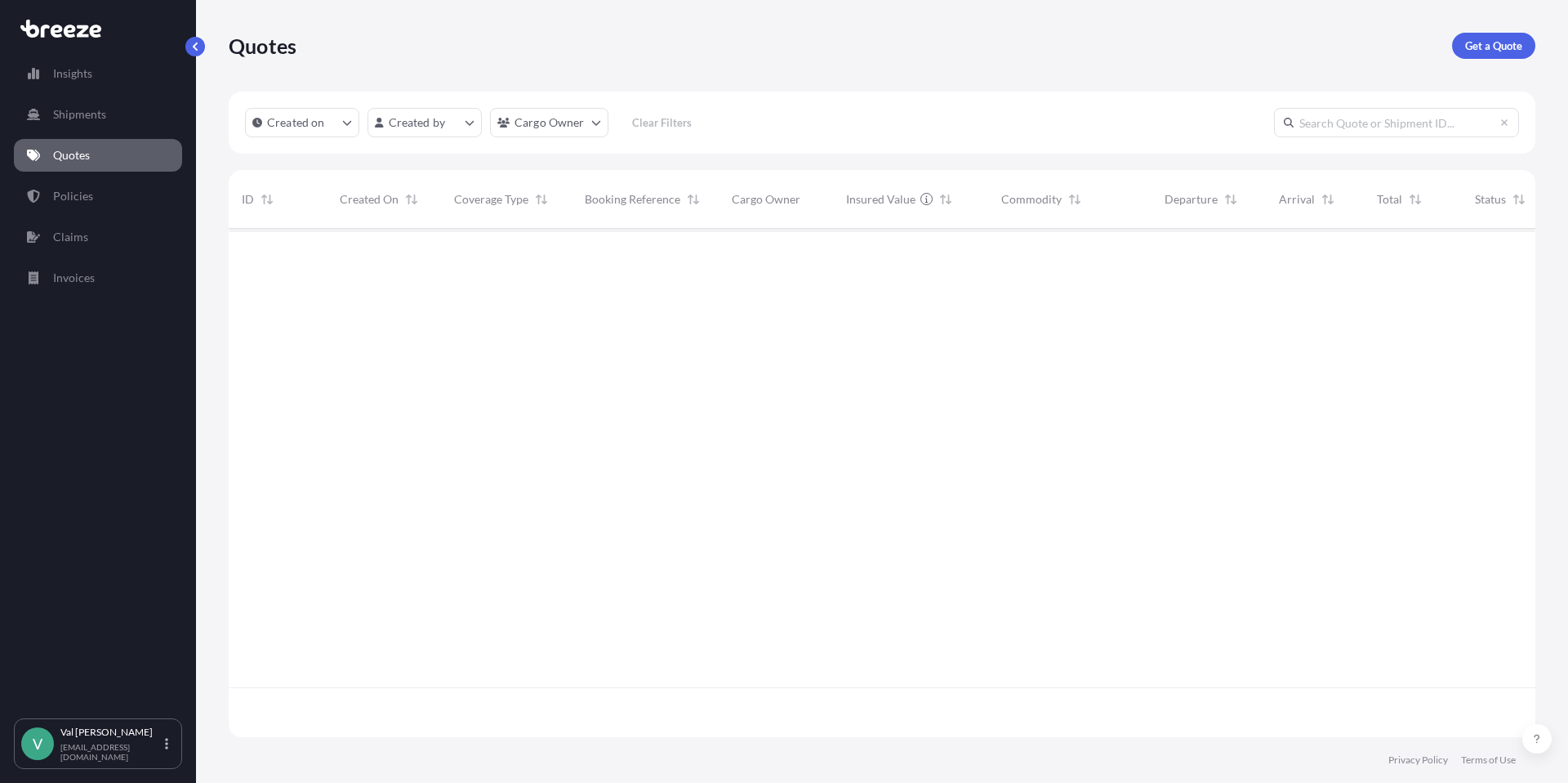
scroll to position [505, 1294]
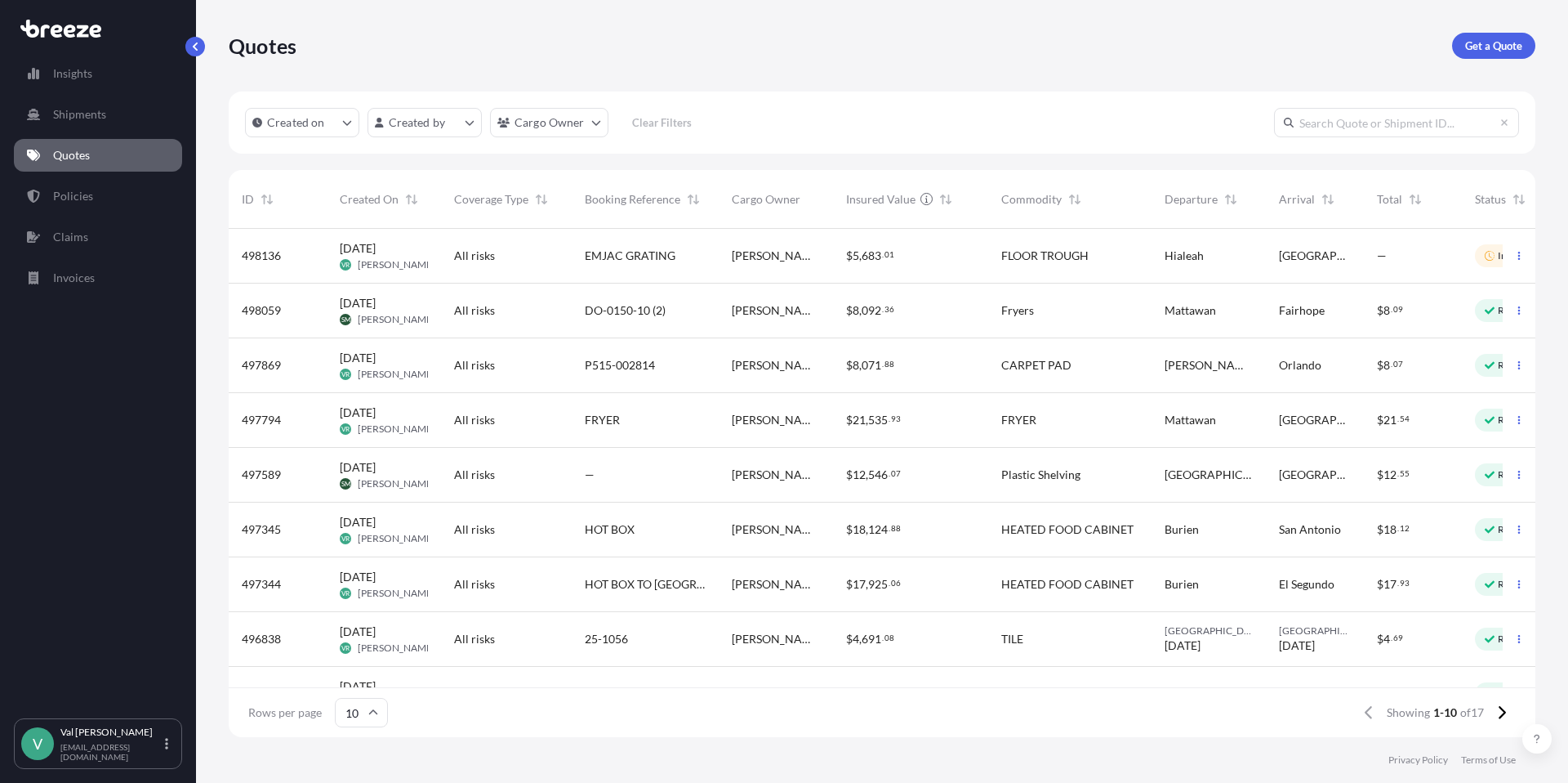
click at [355, 250] on span "[DATE]" at bounding box center [358, 249] width 36 height 17
select select "Road"
select select "1"
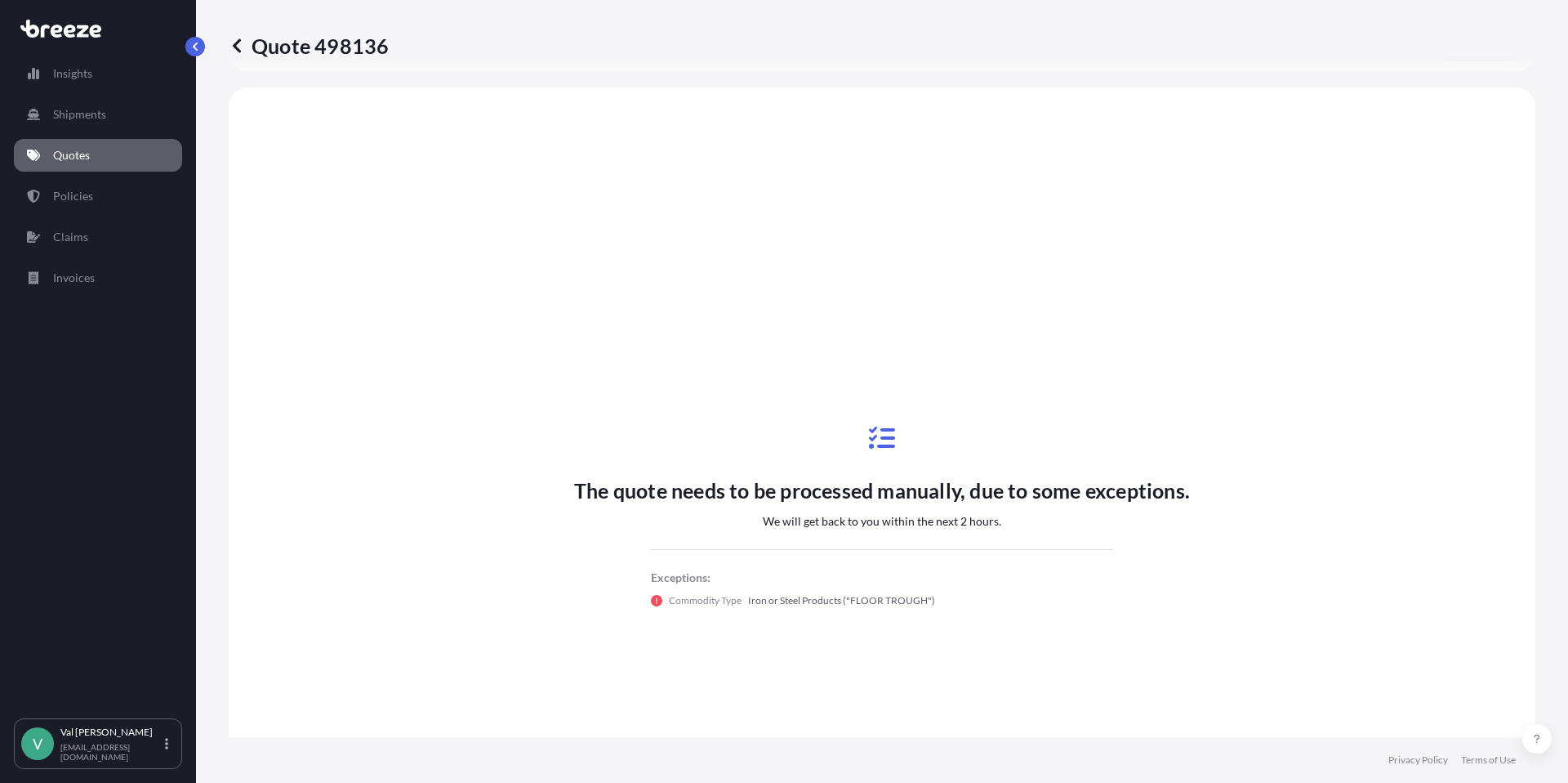
scroll to position [593, 0]
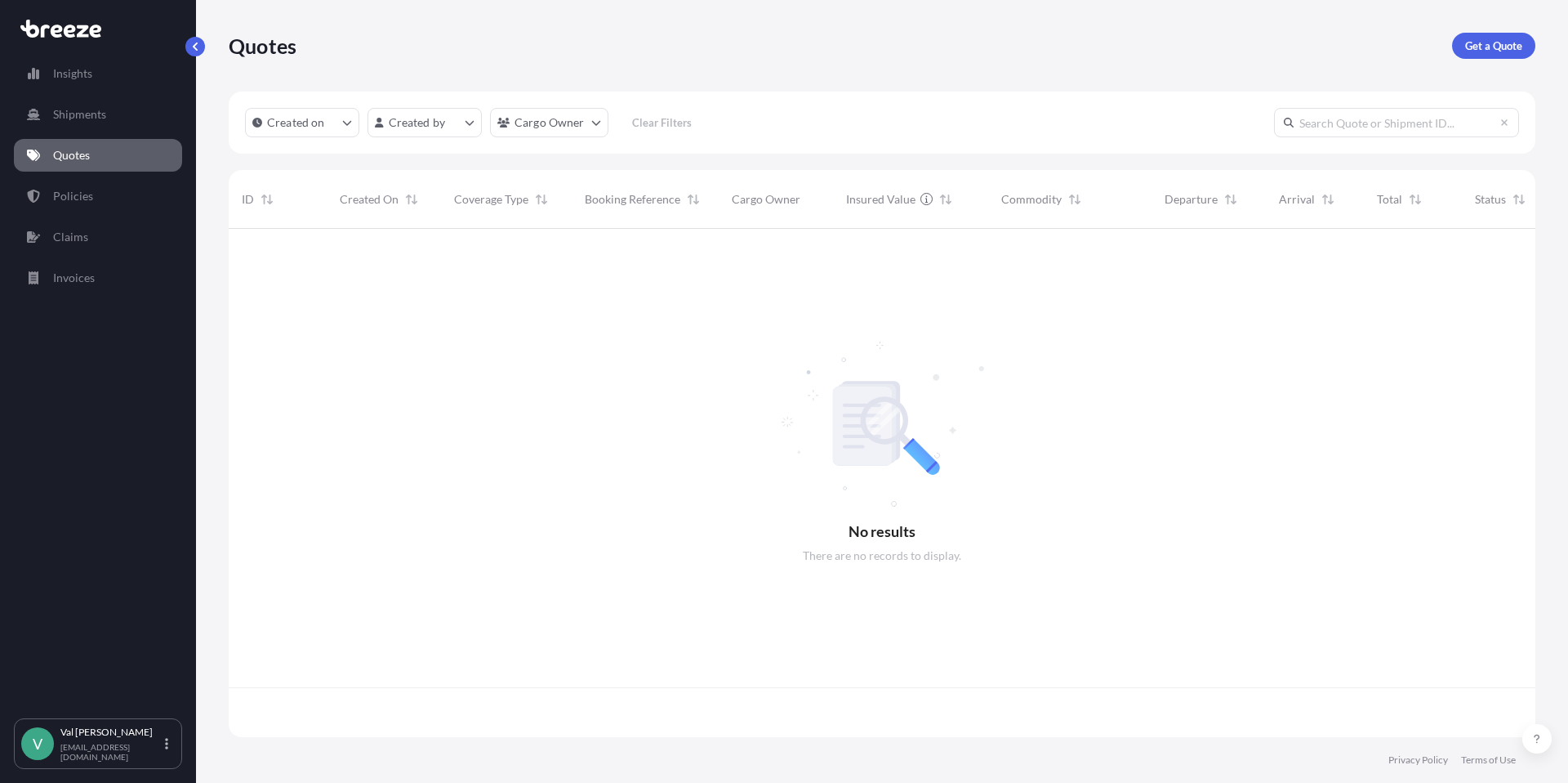
scroll to position [505, 1294]
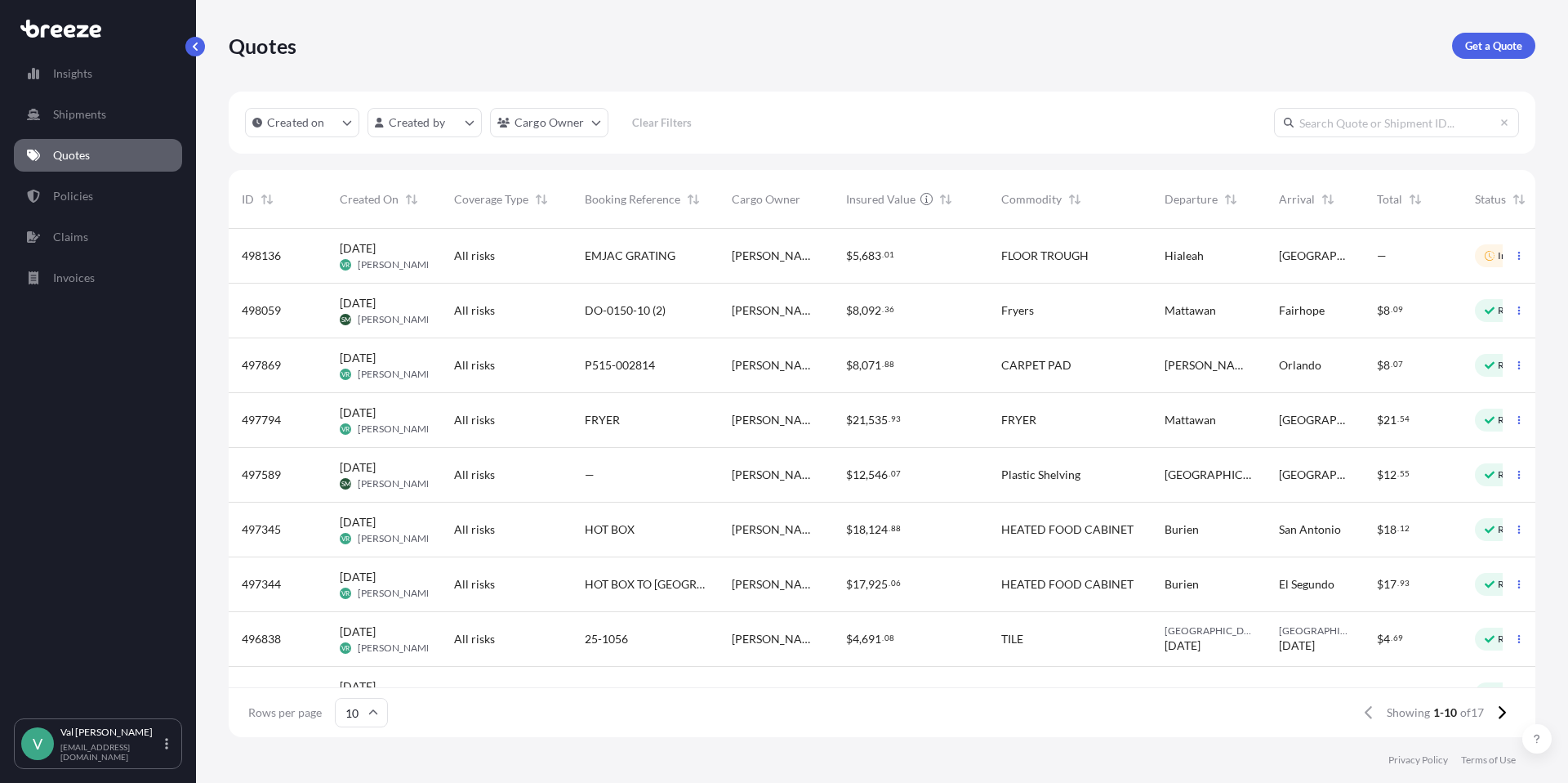
click at [361, 251] on span "[DATE]" at bounding box center [358, 249] width 36 height 17
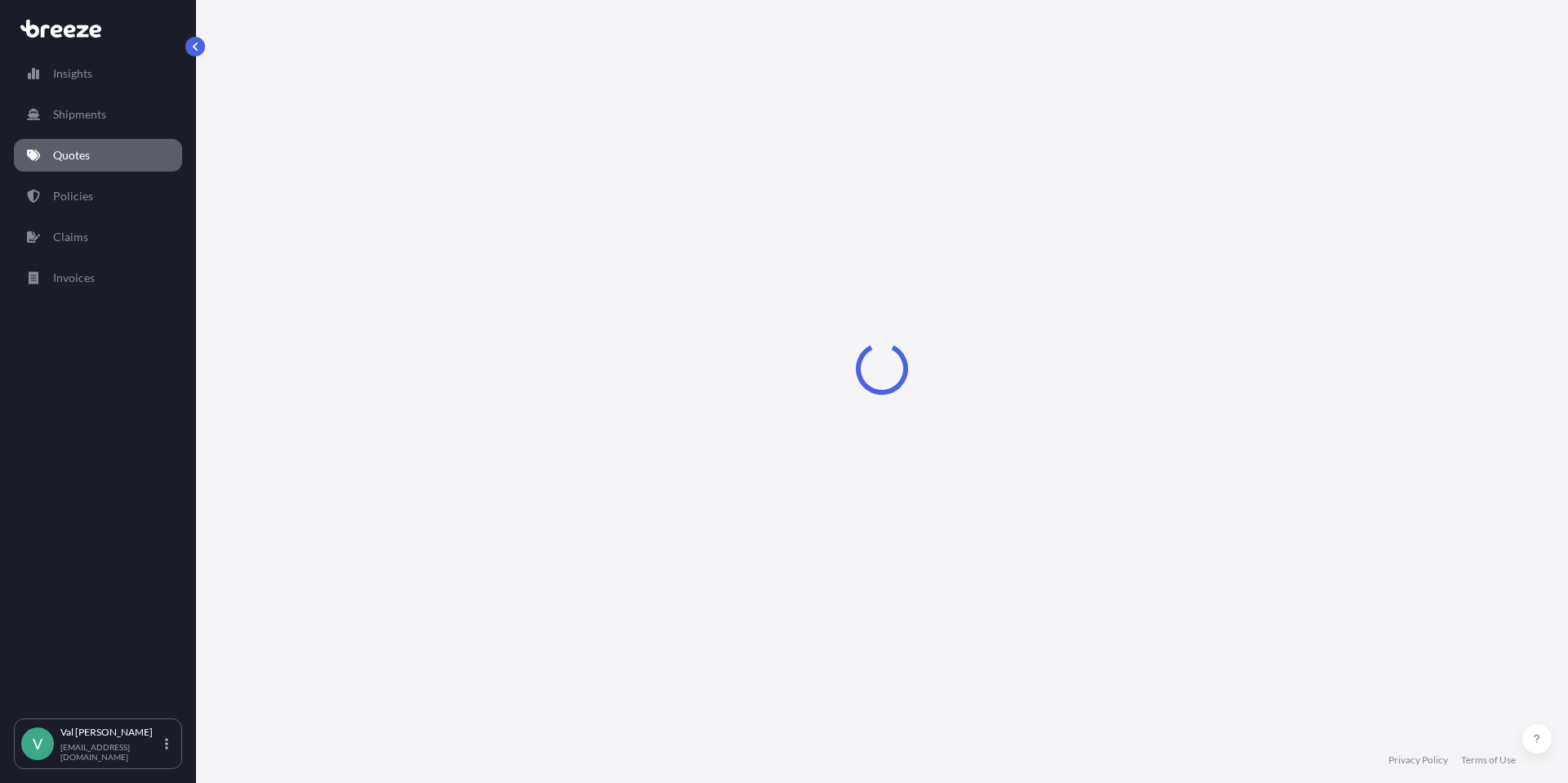
select select "Road"
select select "1"
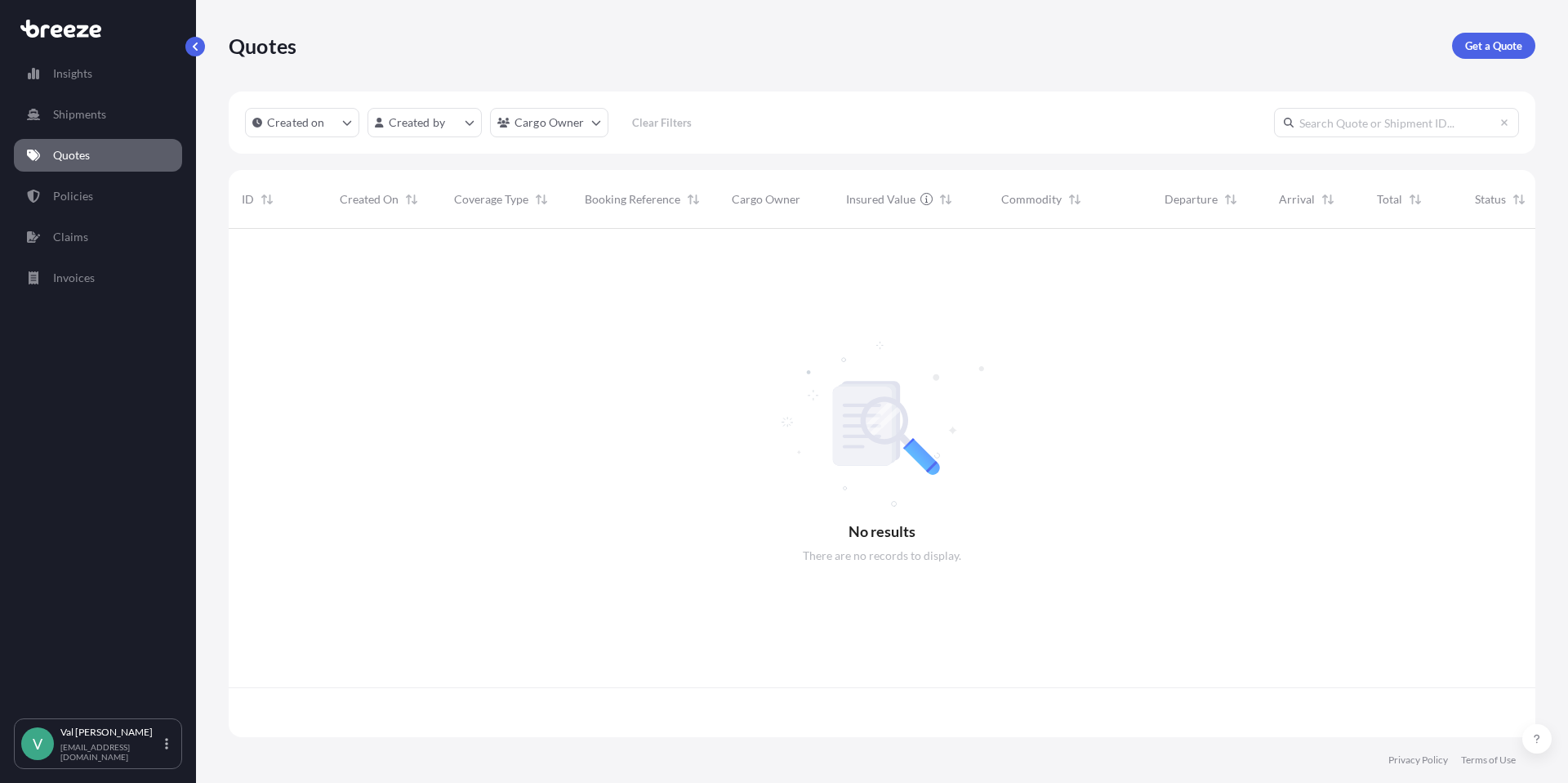
scroll to position [505, 1294]
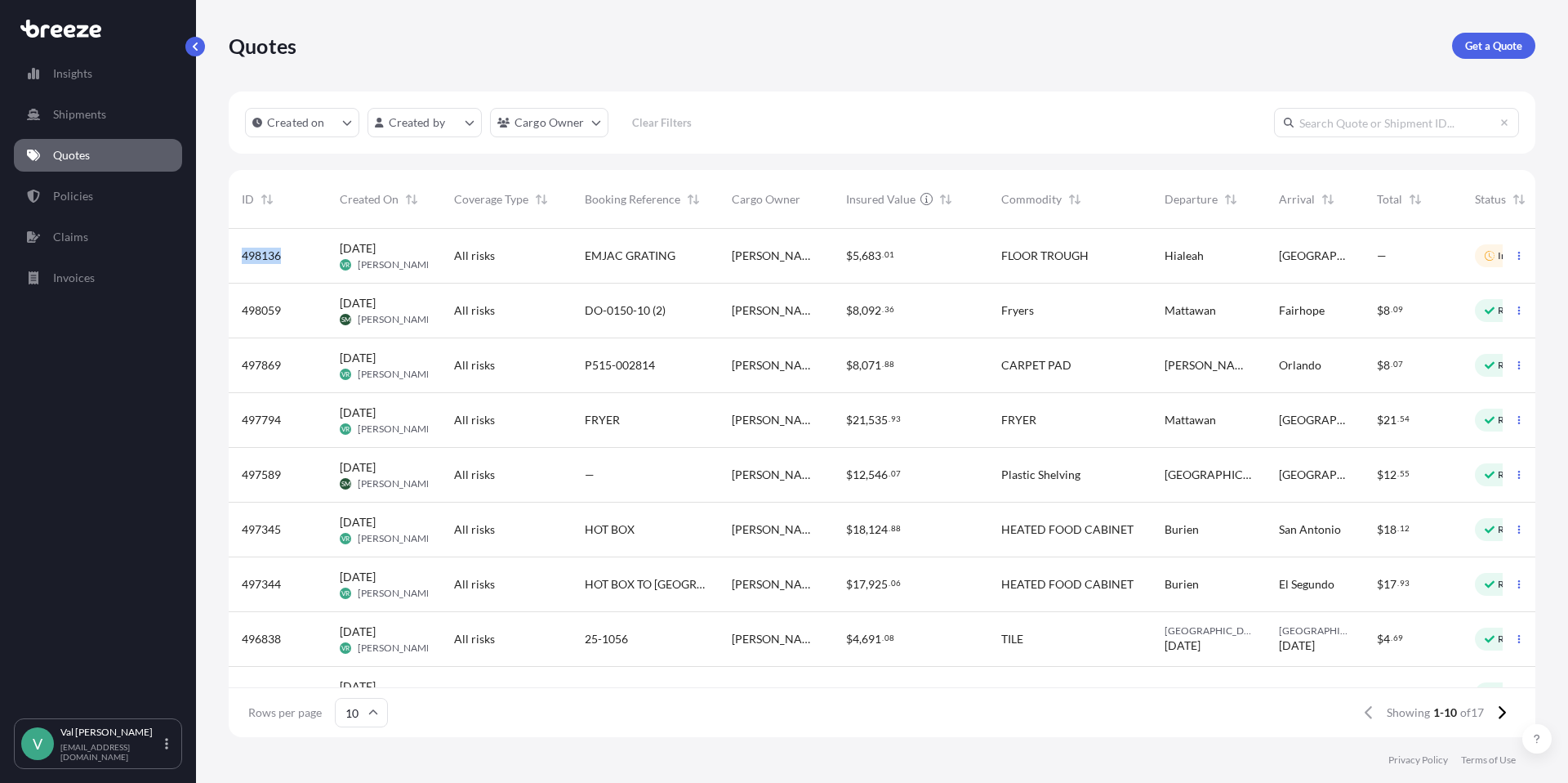
drag, startPoint x: 285, startPoint y: 257, endPoint x: 243, endPoint y: 259, distance: 42.0
click at [243, 259] on div "498136" at bounding box center [277, 256] width 72 height 17
select select "Road"
select select "1"
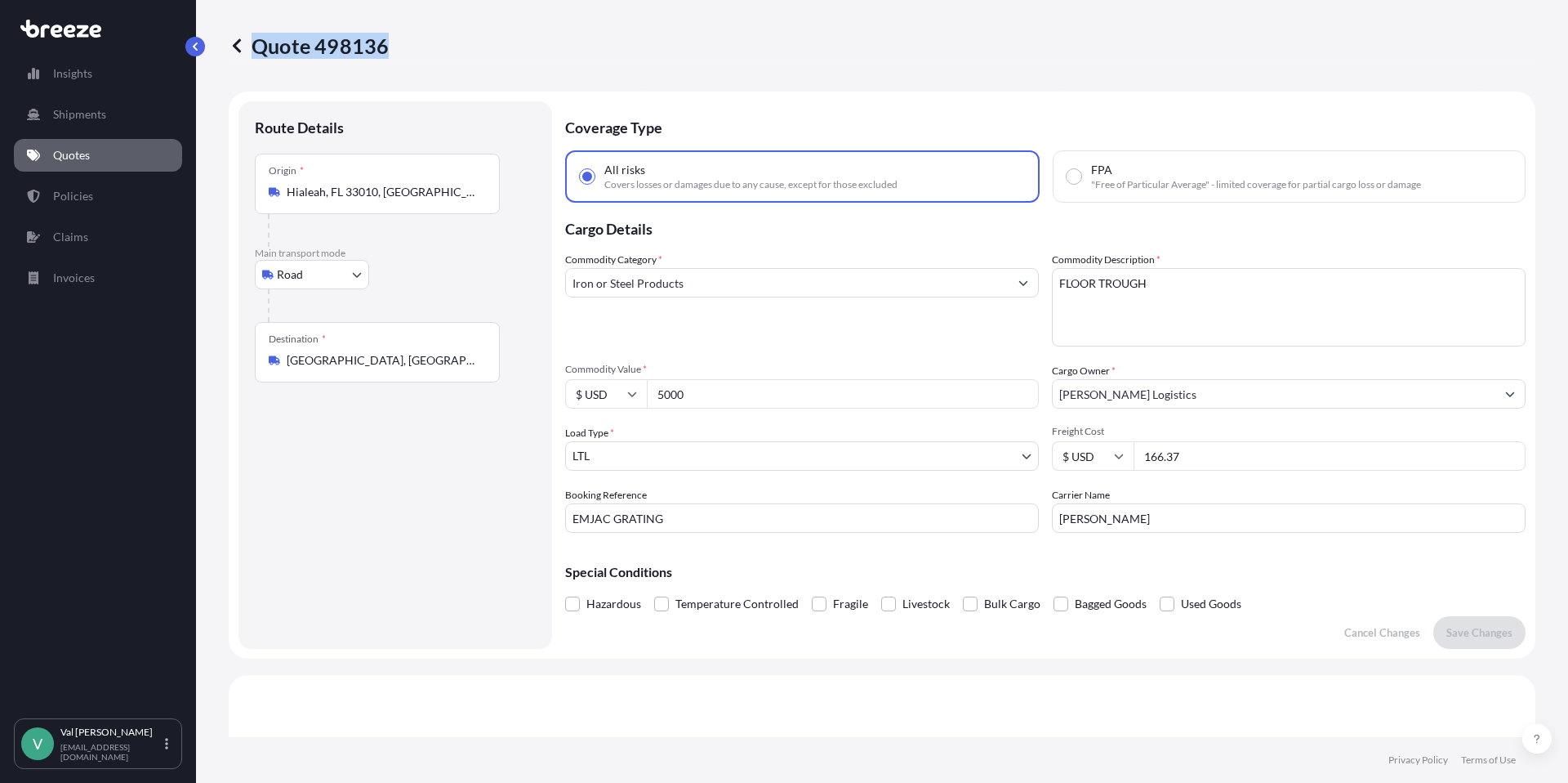
click at [387, 49] on div "Quote 498136" at bounding box center [881, 46] width 1306 height 26
copy p "Quote 498136"
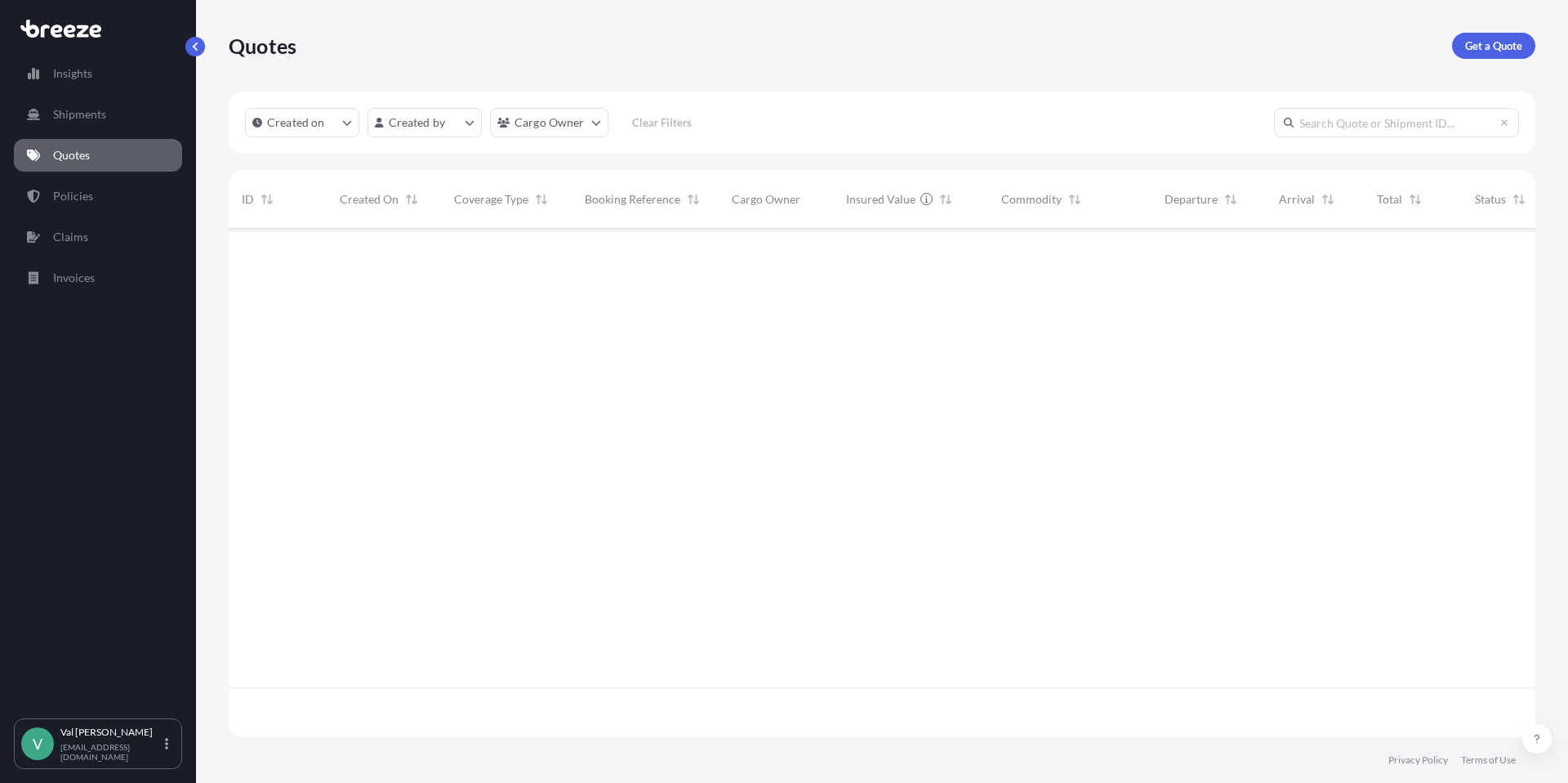
scroll to position [505, 1294]
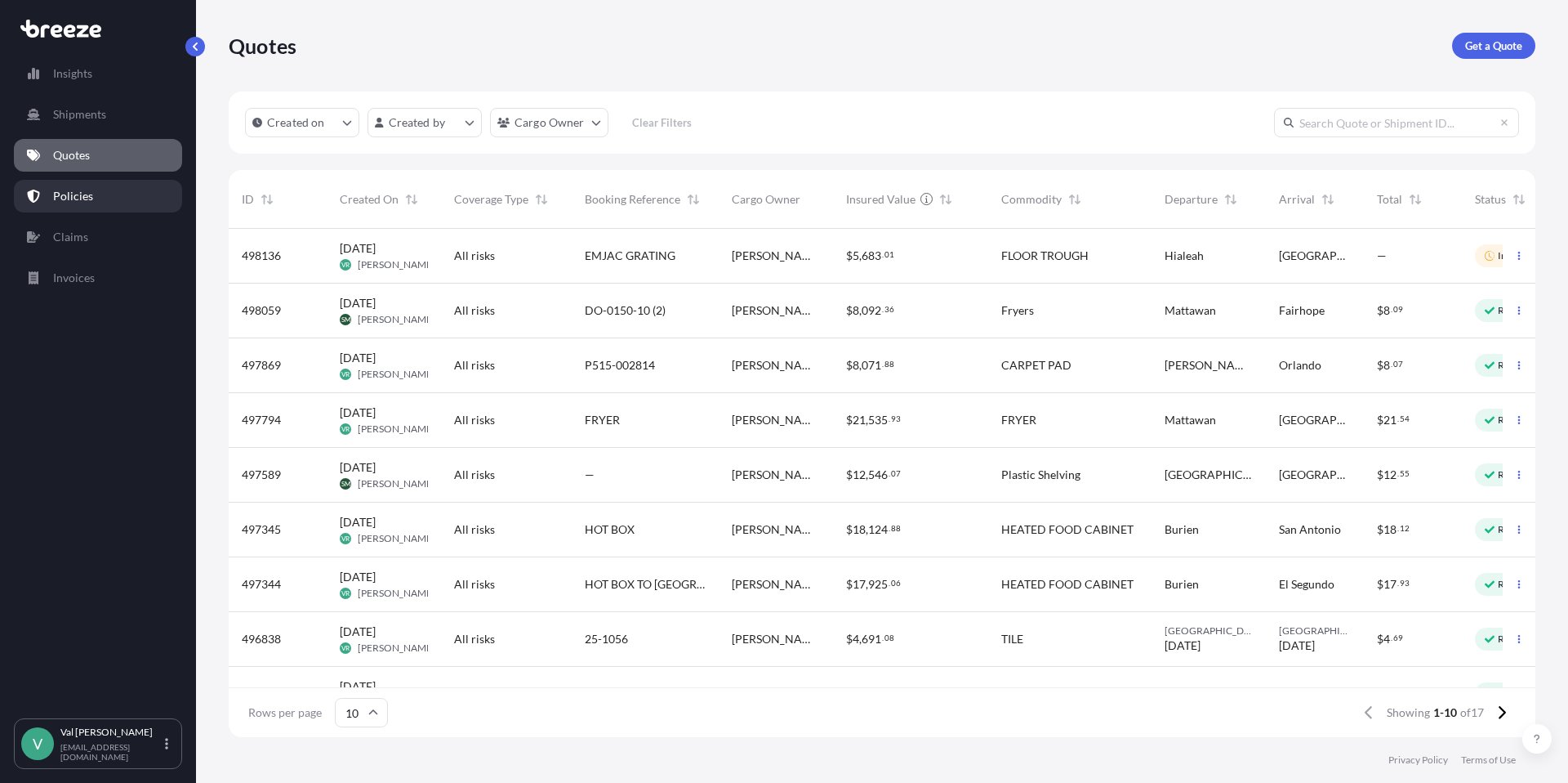
click at [77, 191] on p "Policies" at bounding box center [73, 197] width 40 height 17
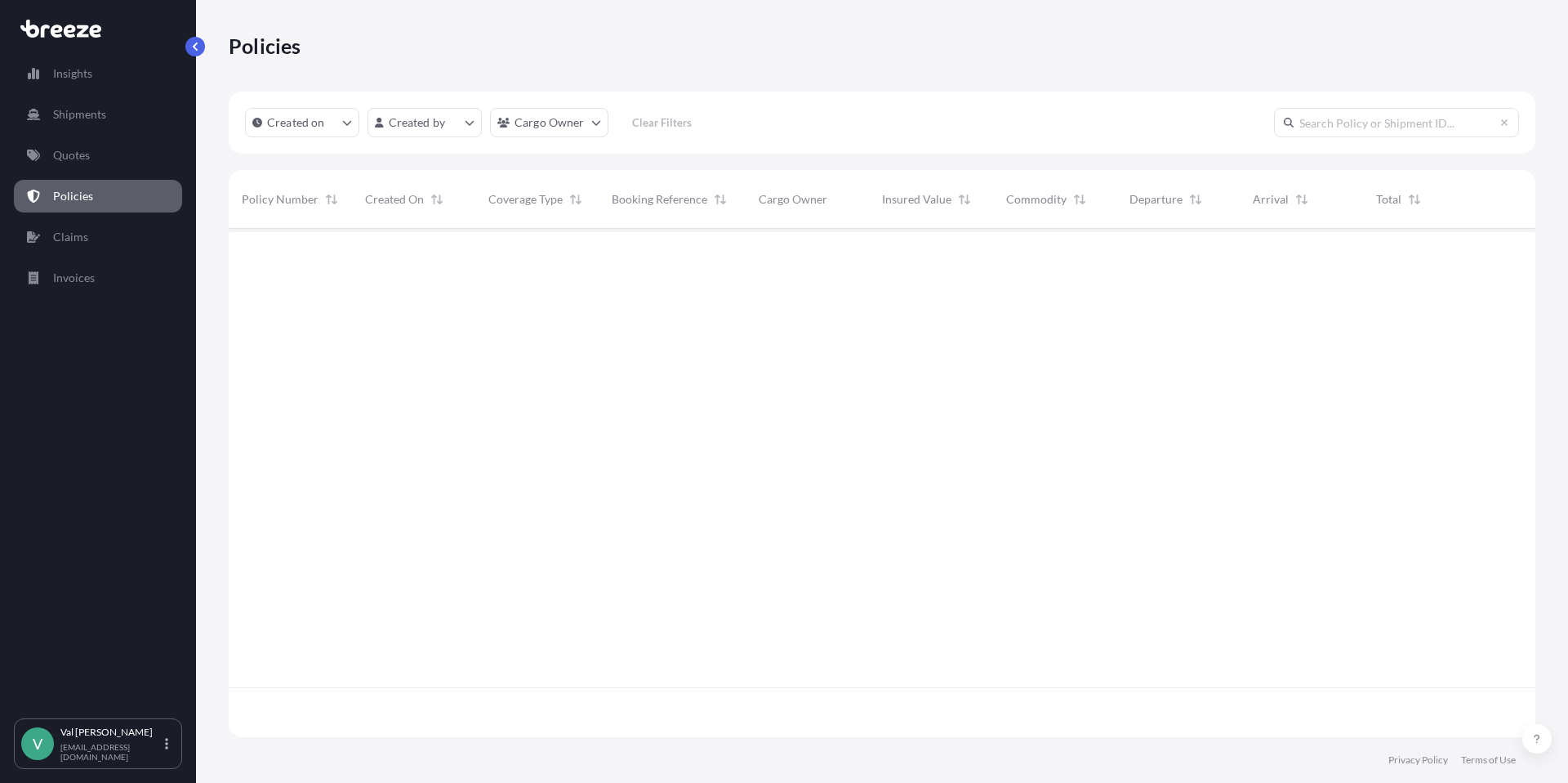
scroll to position [505, 1294]
click at [74, 152] on p "Quotes" at bounding box center [71, 156] width 36 height 17
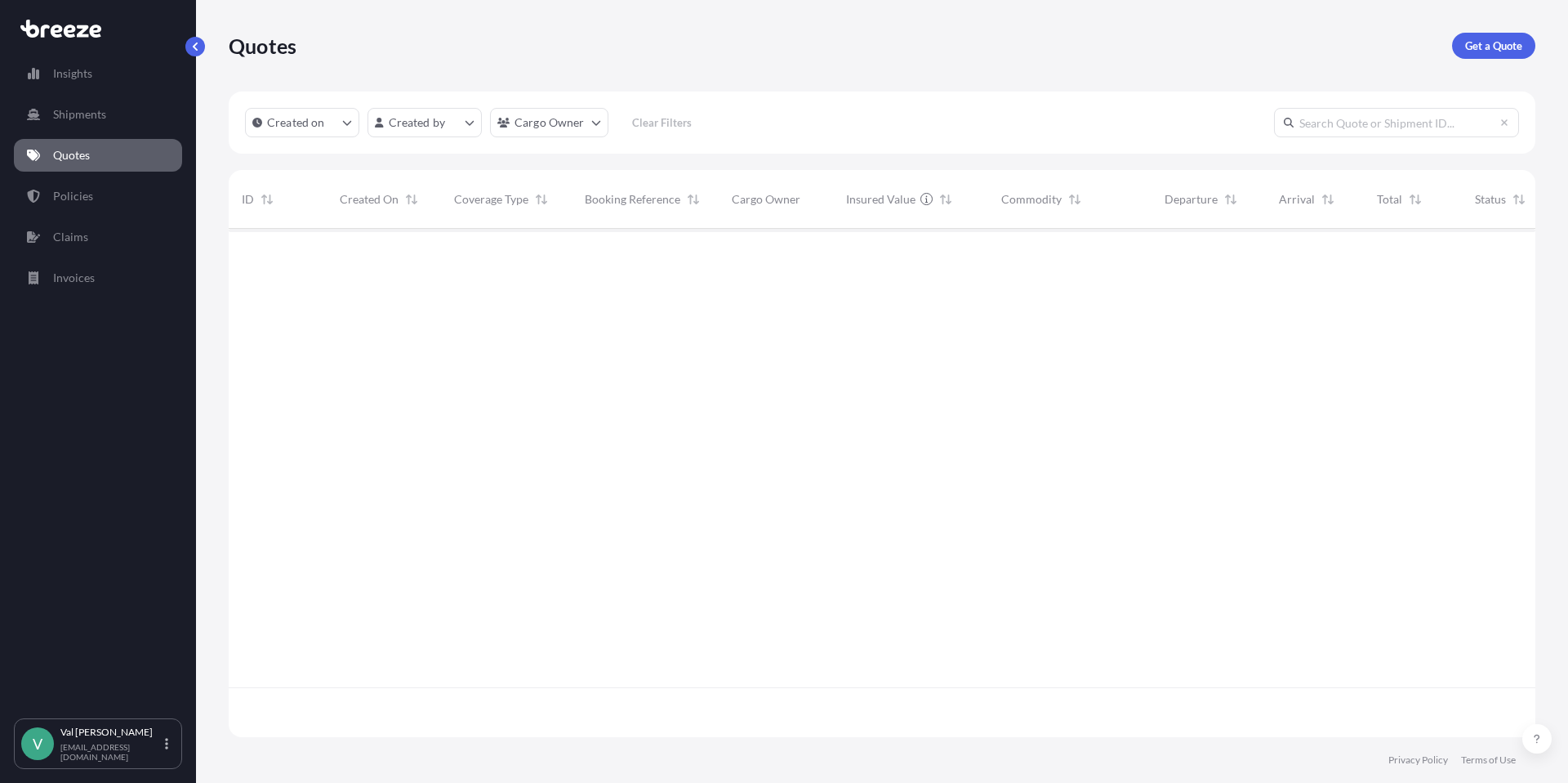
scroll to position [505, 1294]
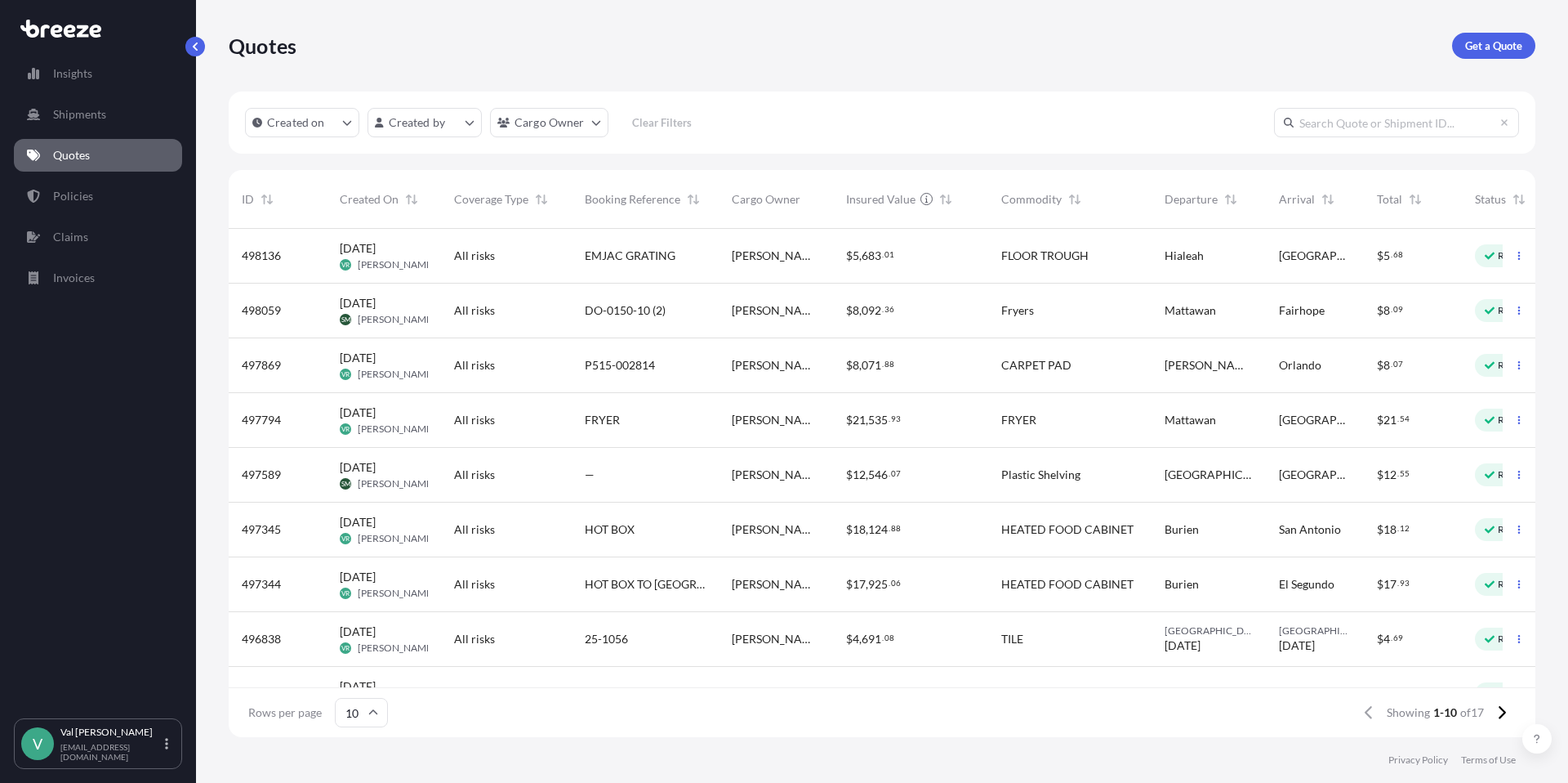
click at [602, 248] on span "EMJAC GRATING" at bounding box center [630, 256] width 90 height 17
select select "Road"
select select "1"
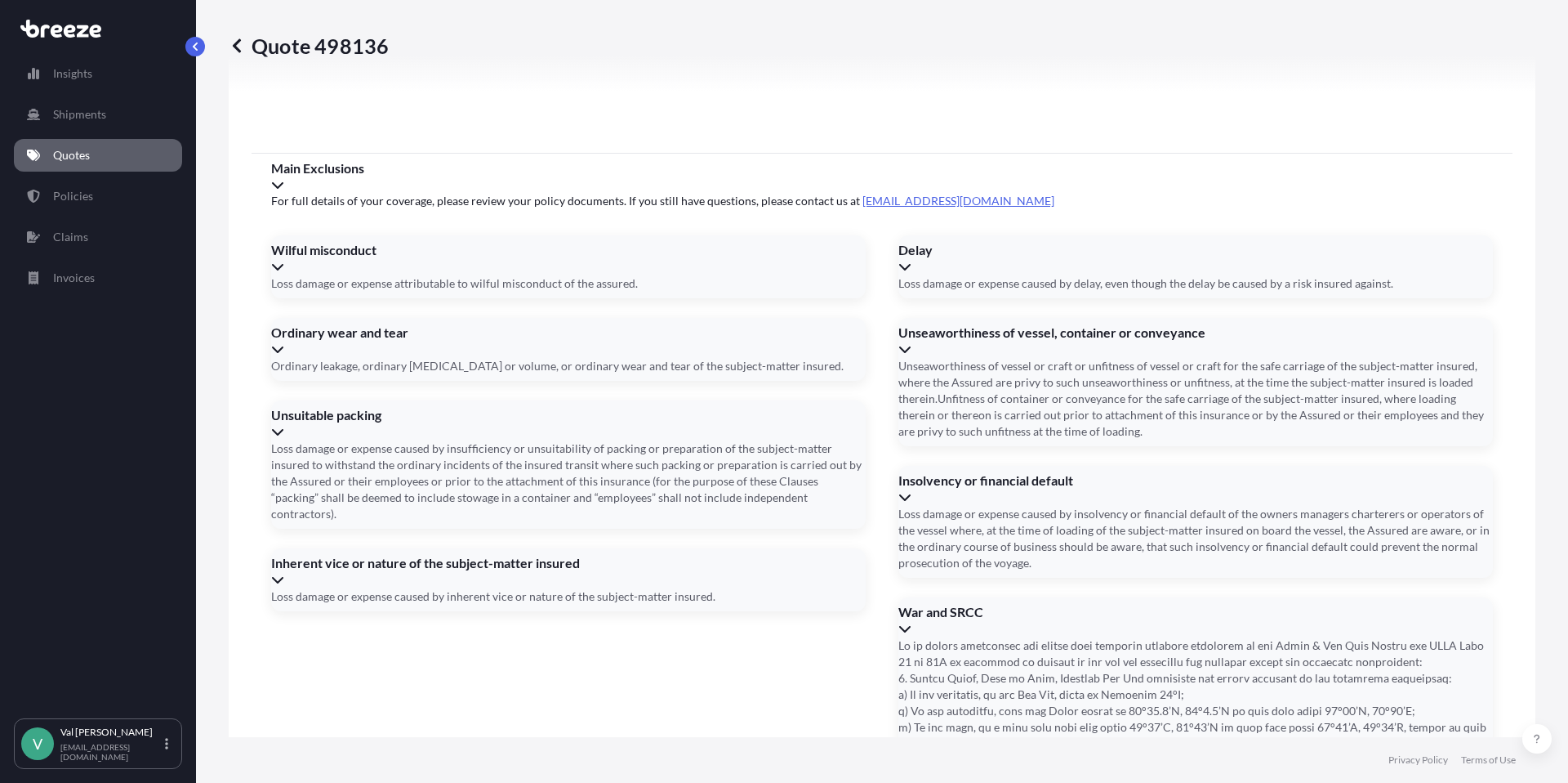
scroll to position [2205, 0]
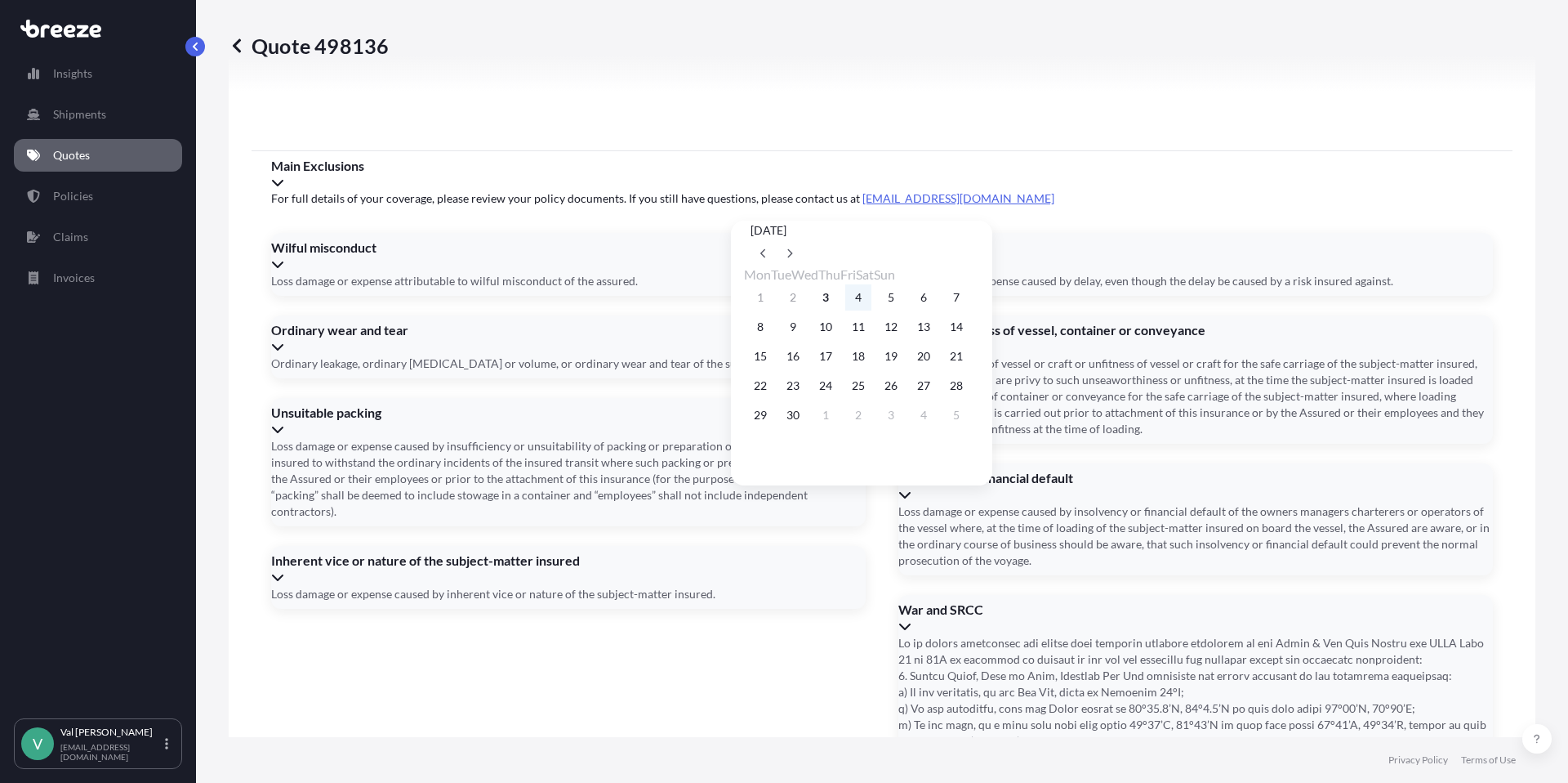
click at [871, 297] on button "4" at bounding box center [858, 297] width 26 height 26
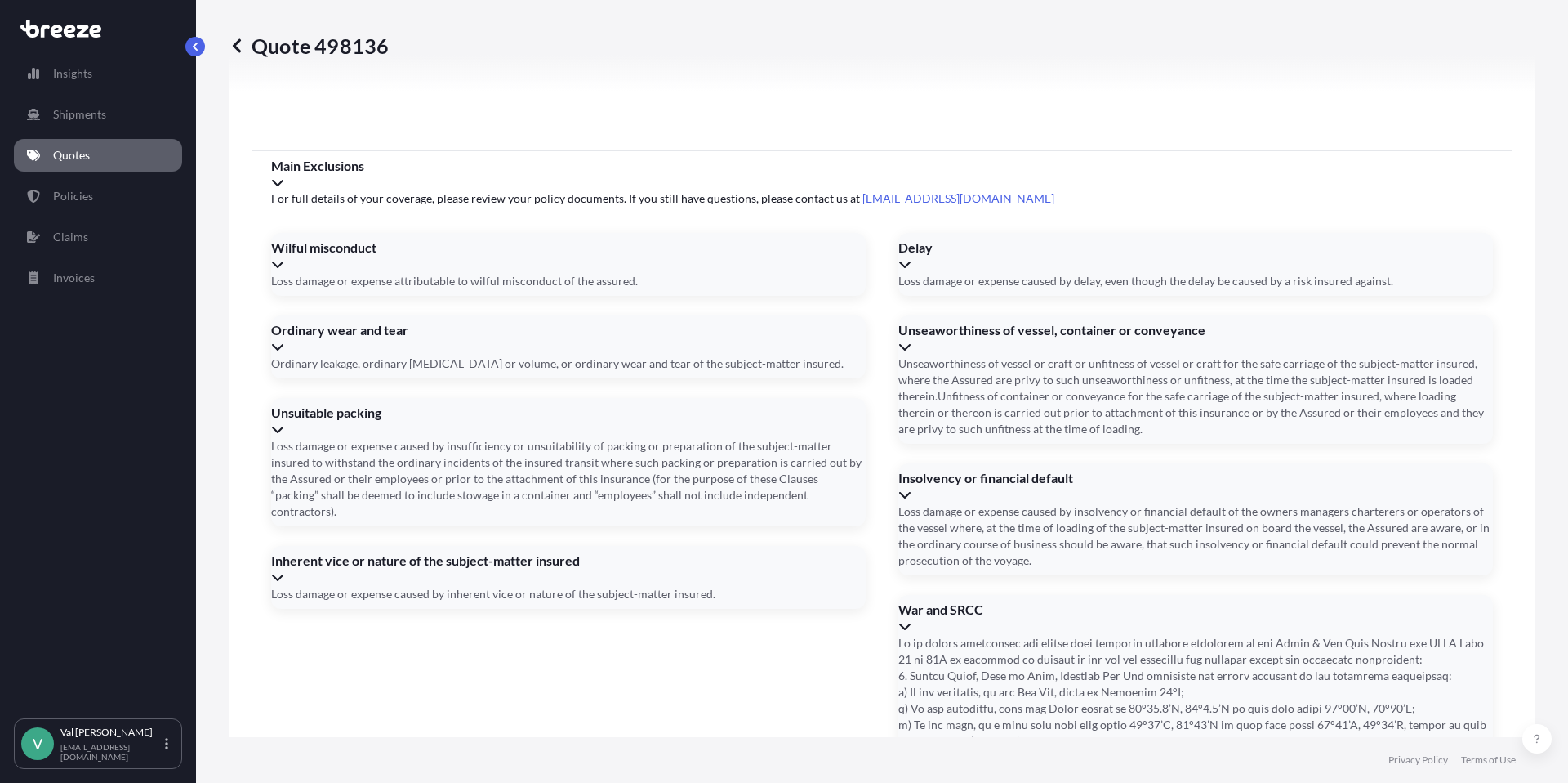
type input "[DATE]"
